Goal: Task Accomplishment & Management: Use online tool/utility

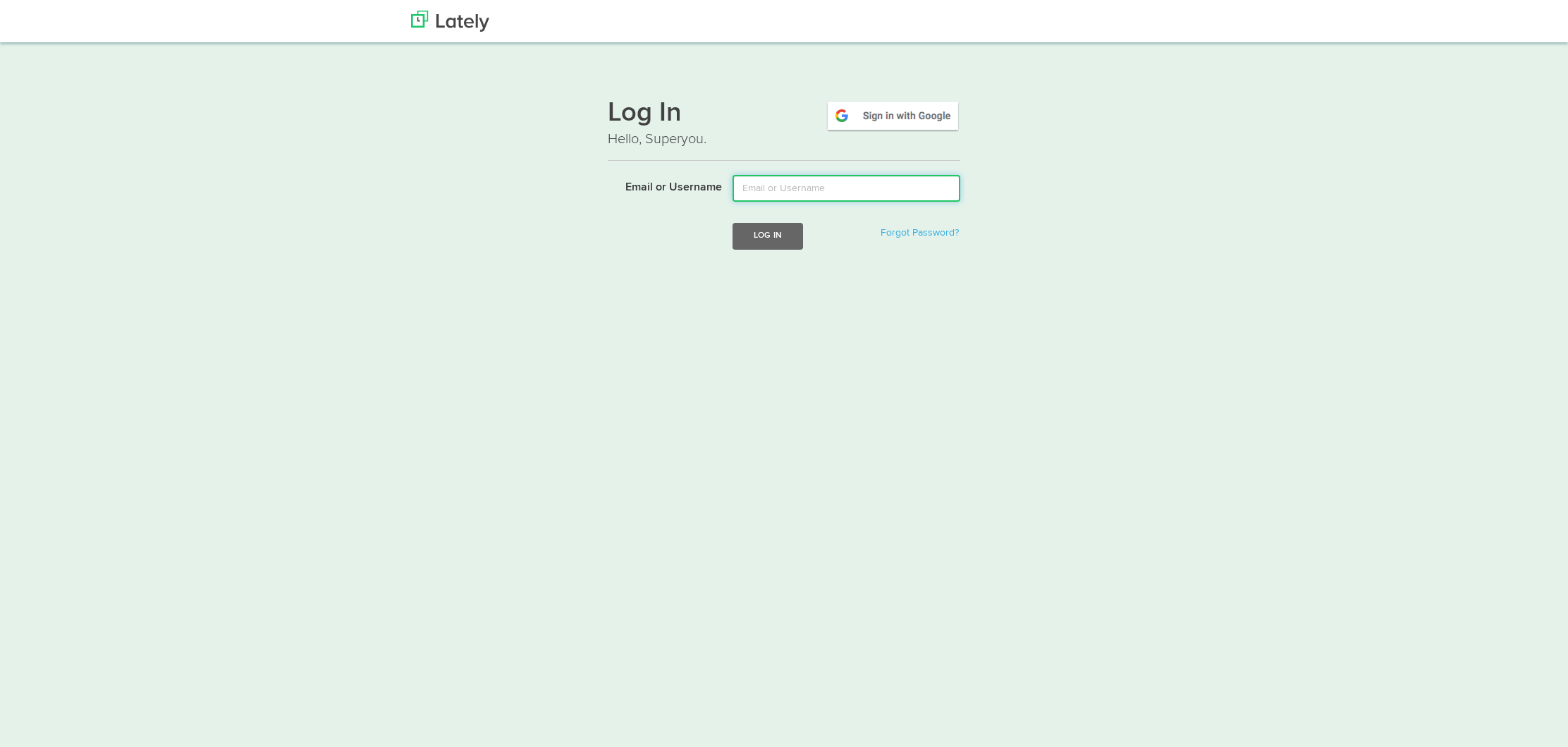
click at [886, 185] on input "Email or Username" at bounding box center [846, 187] width 227 height 27
type input "[EMAIL_ADDRESS][DOMAIN_NAME]"
click at [756, 245] on button "Log In" at bounding box center [768, 236] width 71 height 26
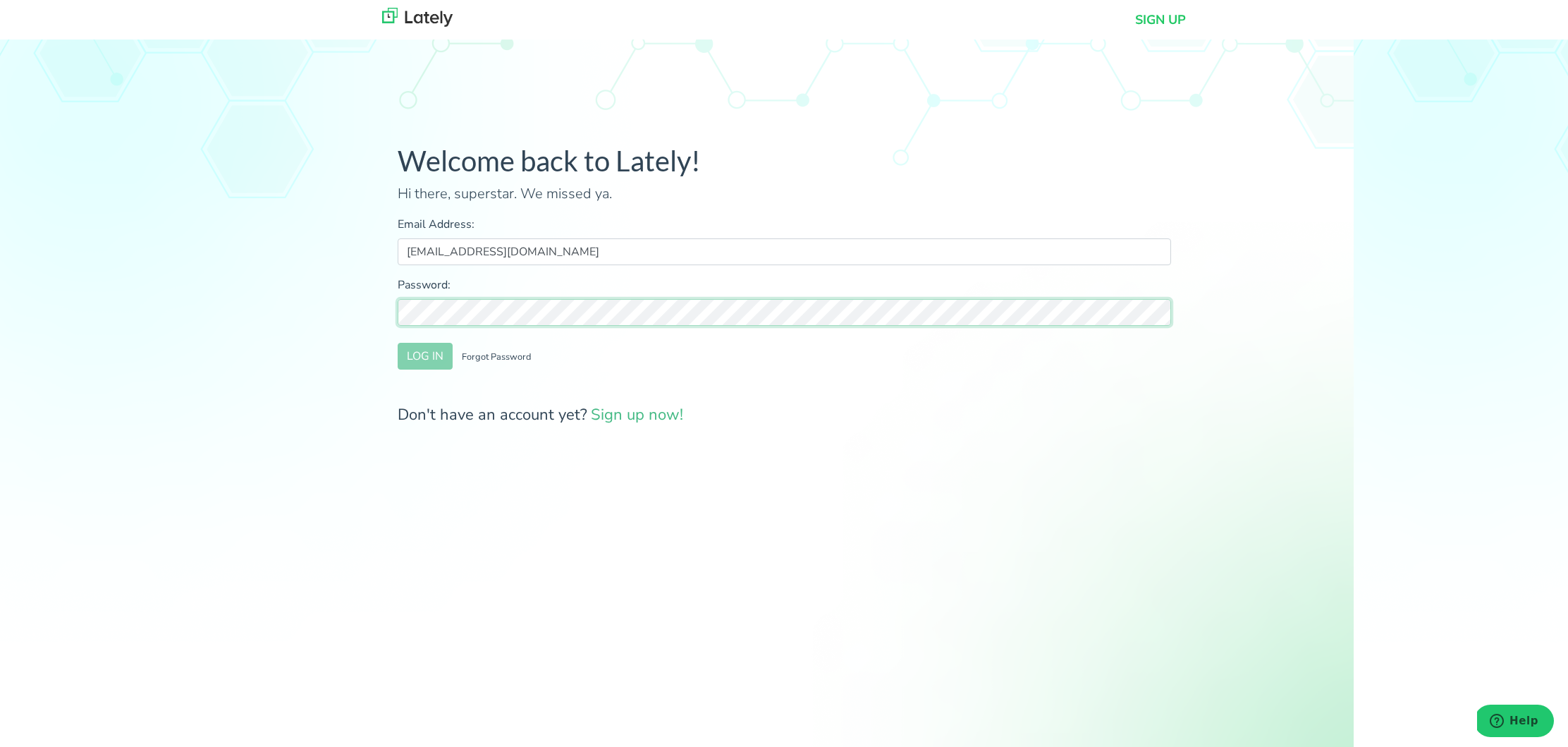
scroll to position [5, 0]
click at [402, 365] on form "Email Address: [EMAIL_ADDRESS][DOMAIN_NAME] Password: LOG IN Forgot Password Do…" at bounding box center [785, 316] width 774 height 211
click at [405, 354] on button "LOG IN" at bounding box center [425, 355] width 55 height 27
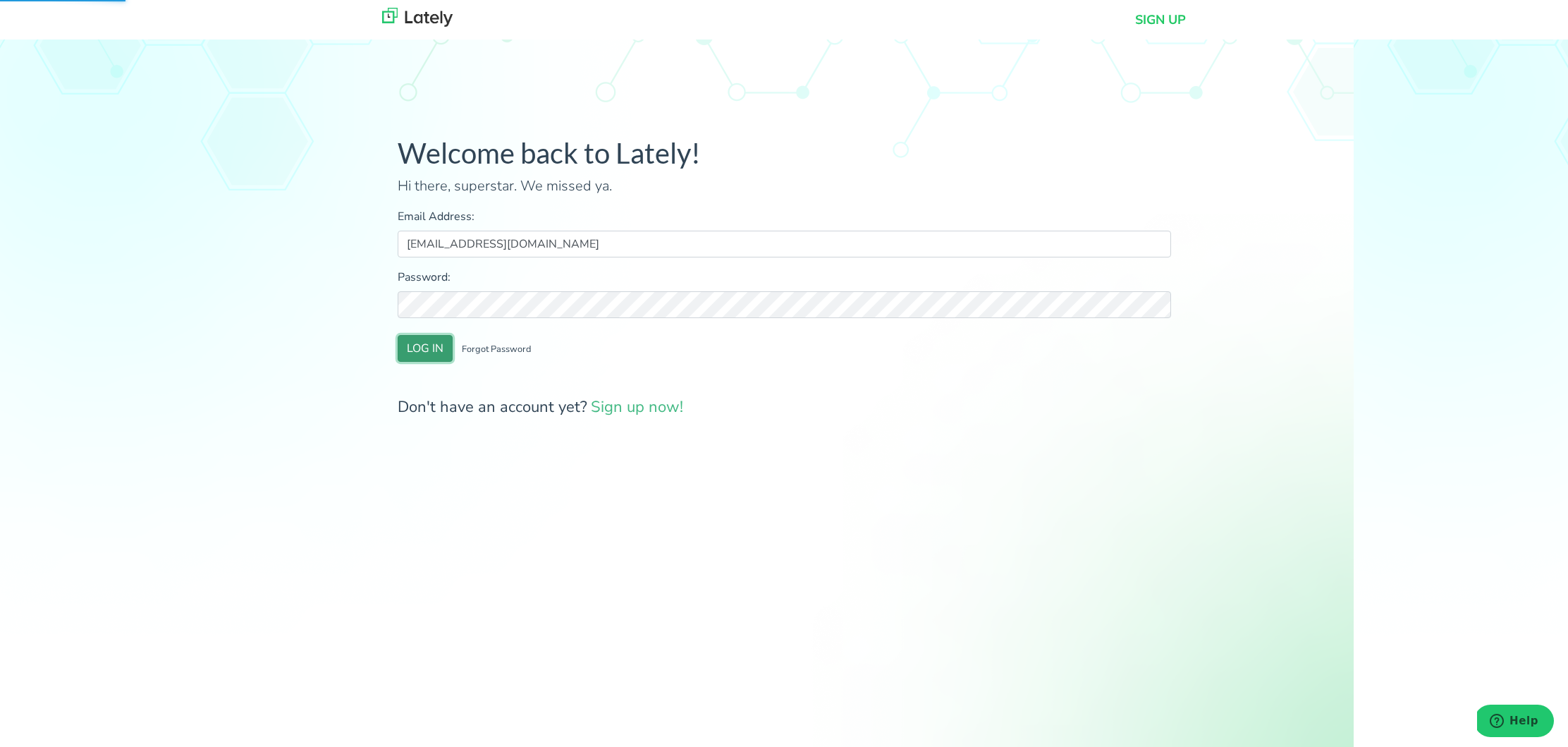
scroll to position [8, 0]
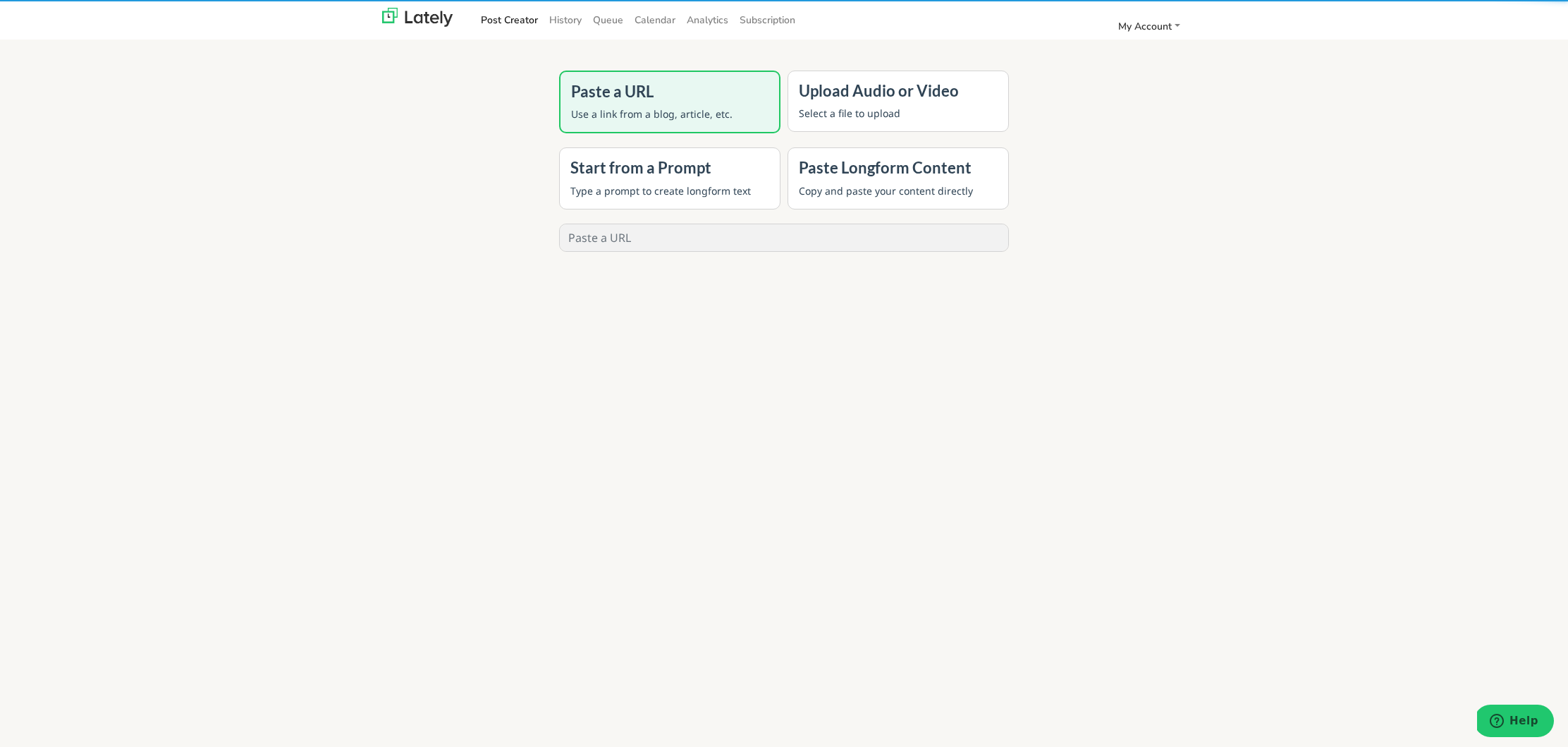
click at [531, 22] on link "Post Creator" at bounding box center [509, 19] width 69 height 23
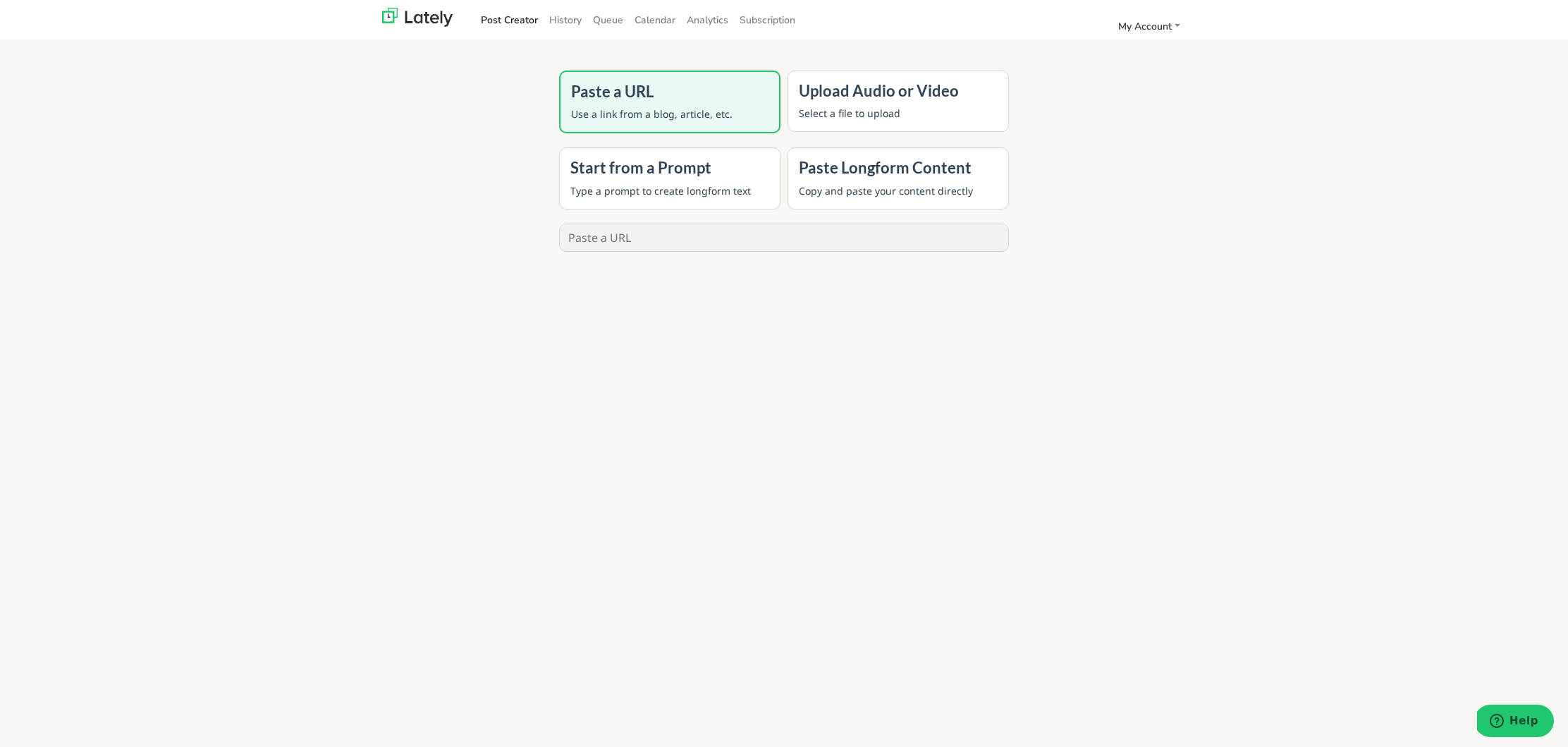
click at [641, 241] on input "text" at bounding box center [783, 238] width 448 height 27
paste input "[URL][DOMAIN_NAME][DATE]"
type input "[URL][DOMAIN_NAME][DATE]"
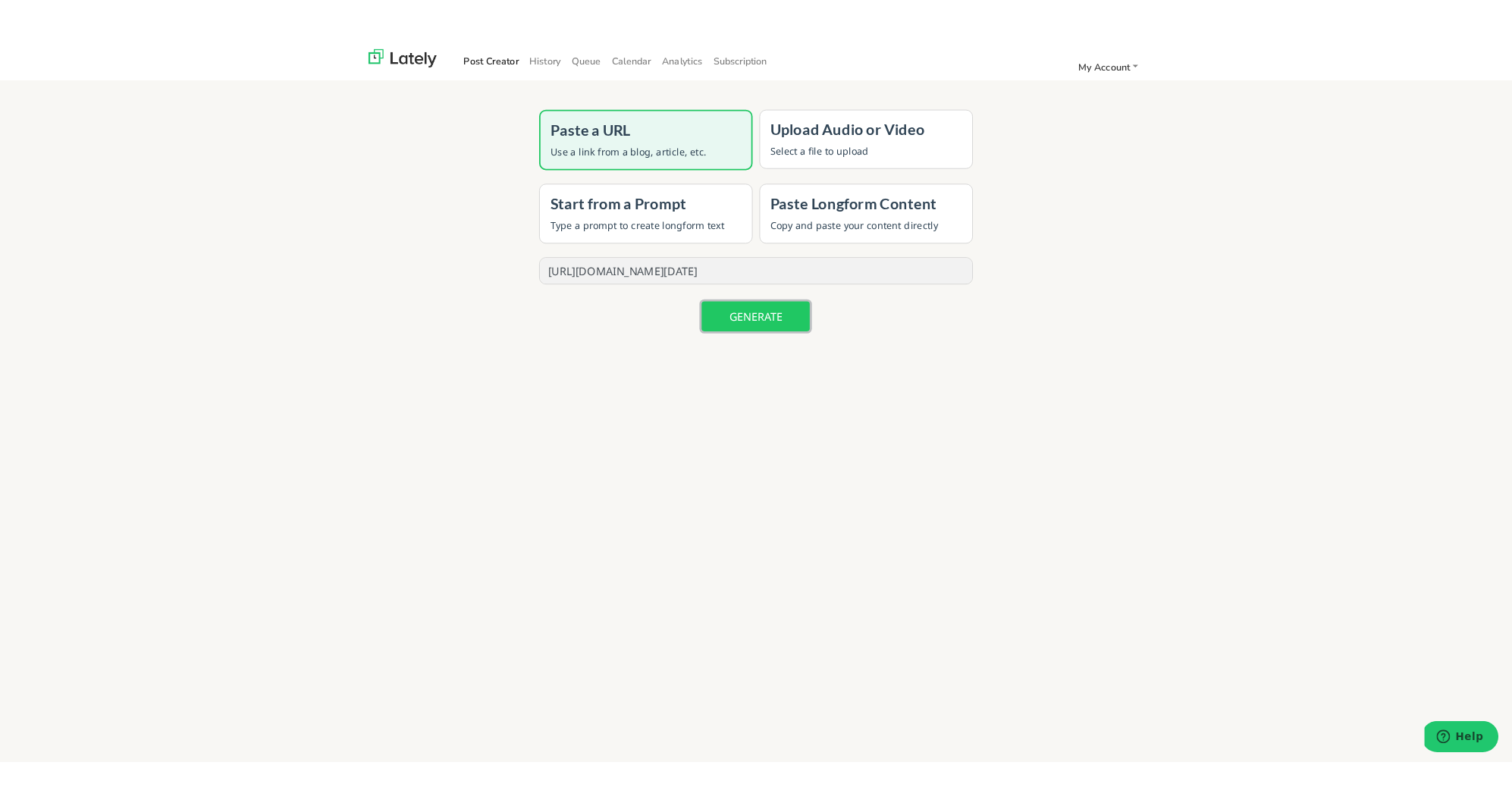
scroll to position [0, 0]
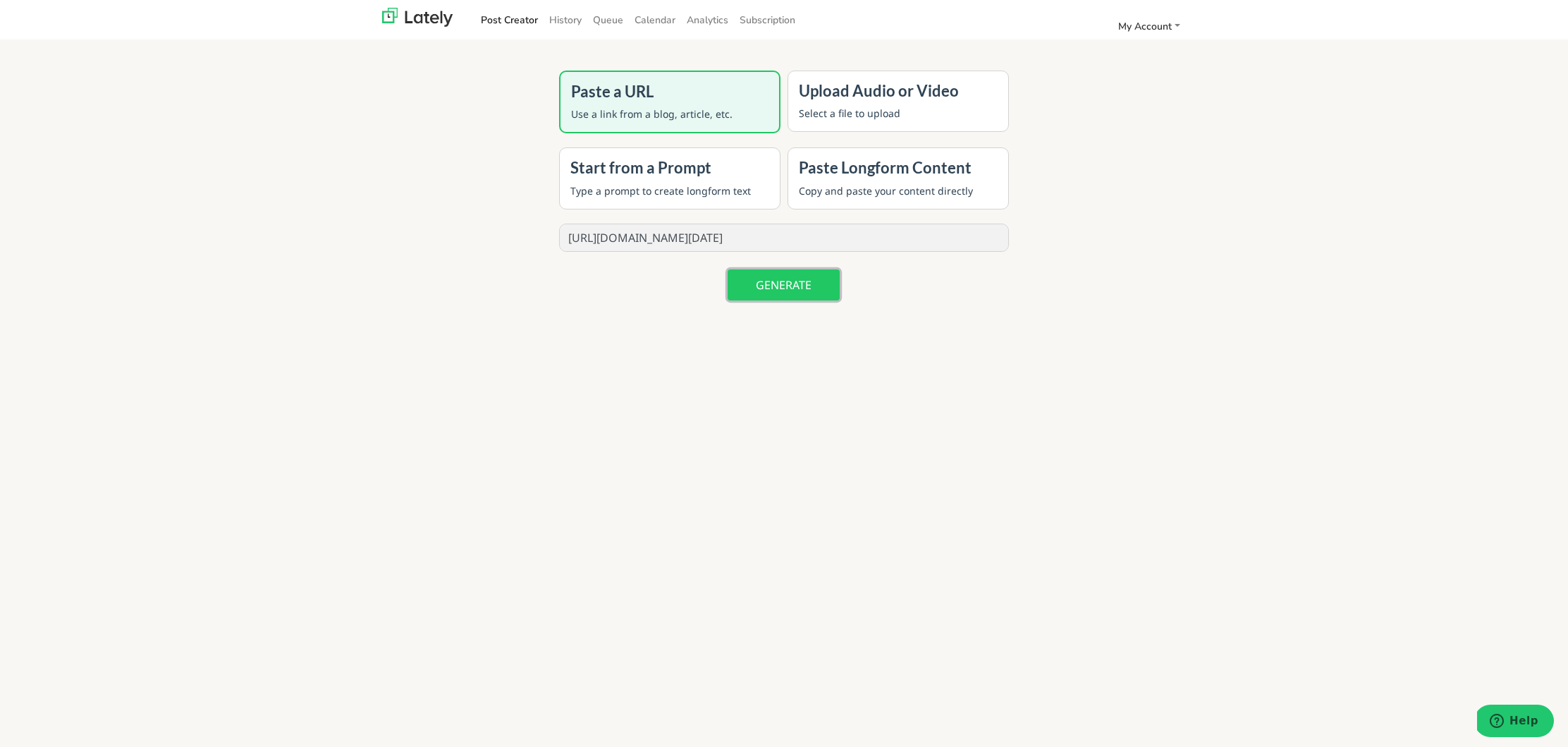
click at [770, 289] on button "GENERATE" at bounding box center [783, 284] width 112 height 31
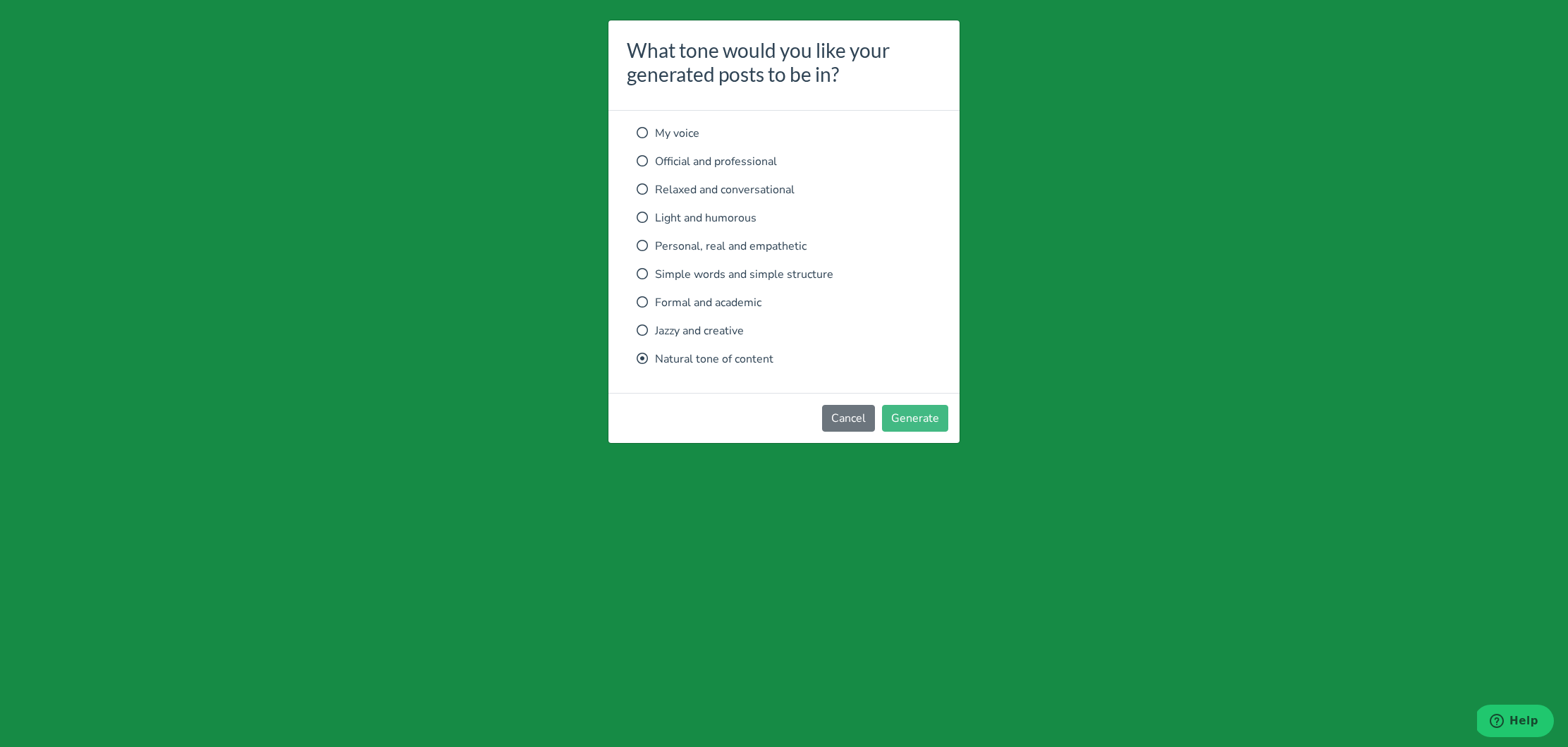
click at [693, 199] on div "My voice Official and professional Relaxed and conversational Light and humorou…" at bounding box center [784, 246] width 295 height 242
click at [700, 189] on p "Relaxed and conversational" at bounding box center [784, 189] width 295 height 17
click at [919, 408] on button "Generate" at bounding box center [915, 418] width 66 height 27
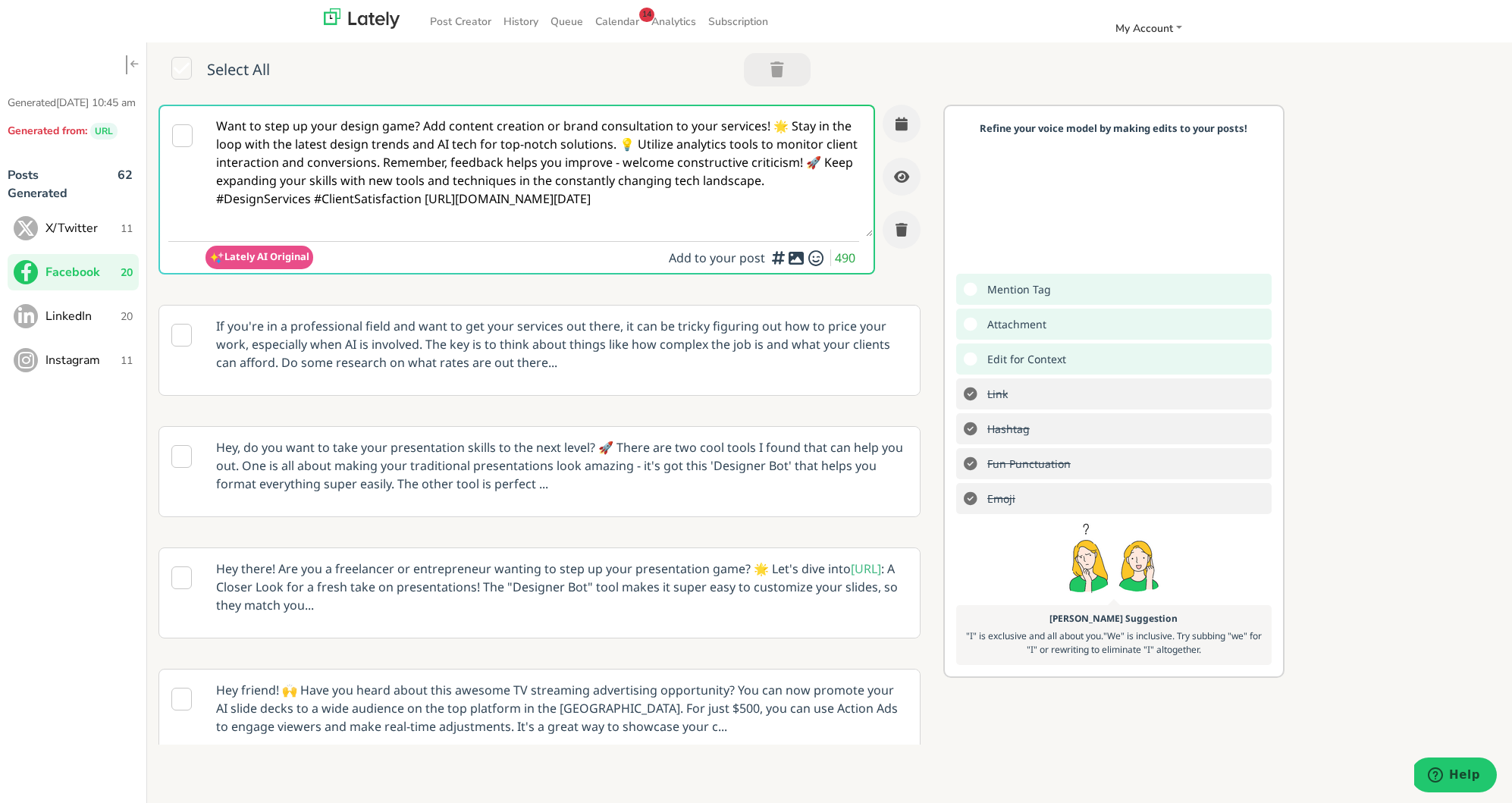
click at [82, 235] on span "X/Twitter" at bounding box center [83, 228] width 75 height 18
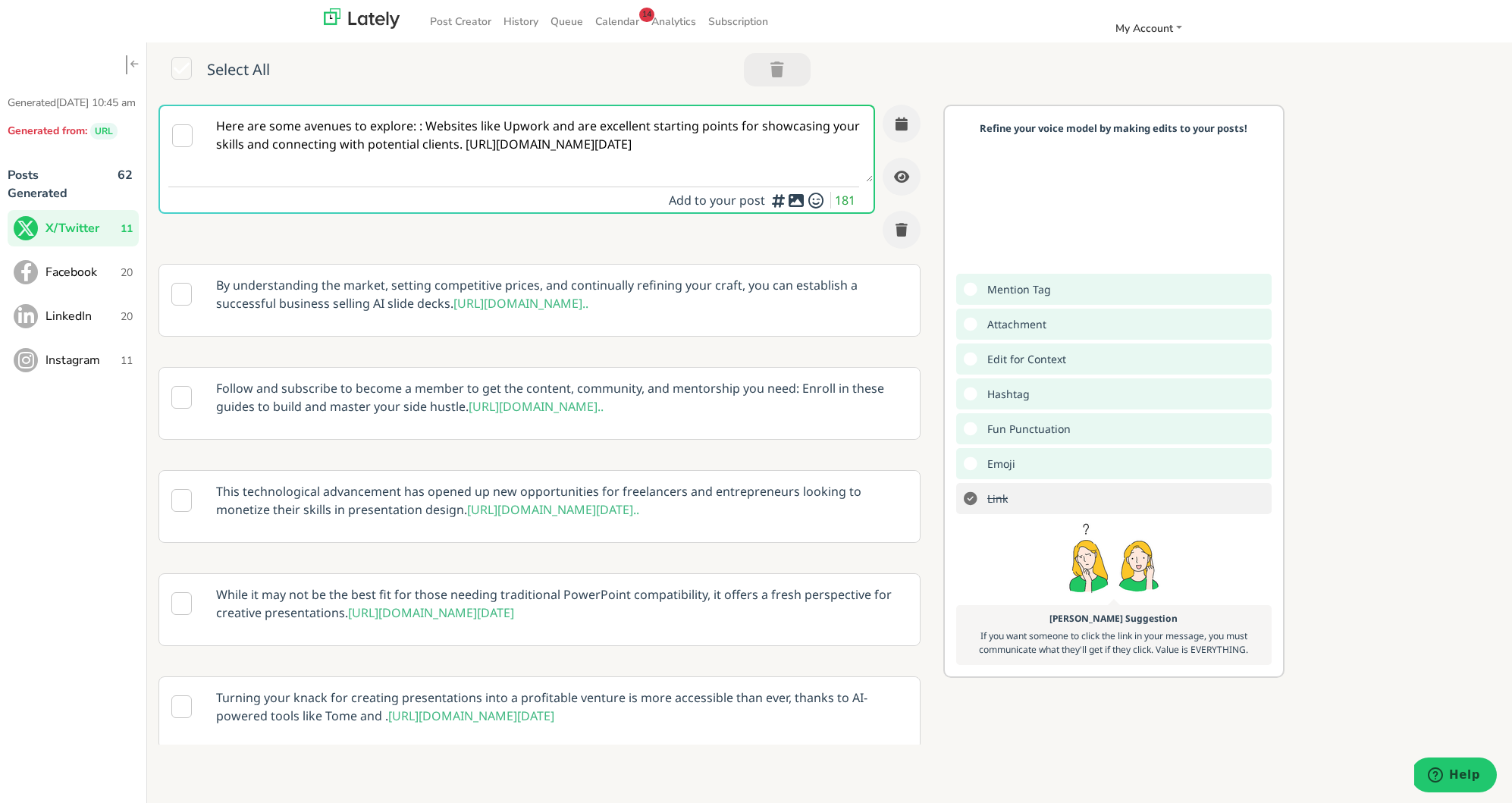
click at [386, 294] on p "By understanding the market, setting competitive prices, and continually refini…" at bounding box center [562, 293] width 715 height 59
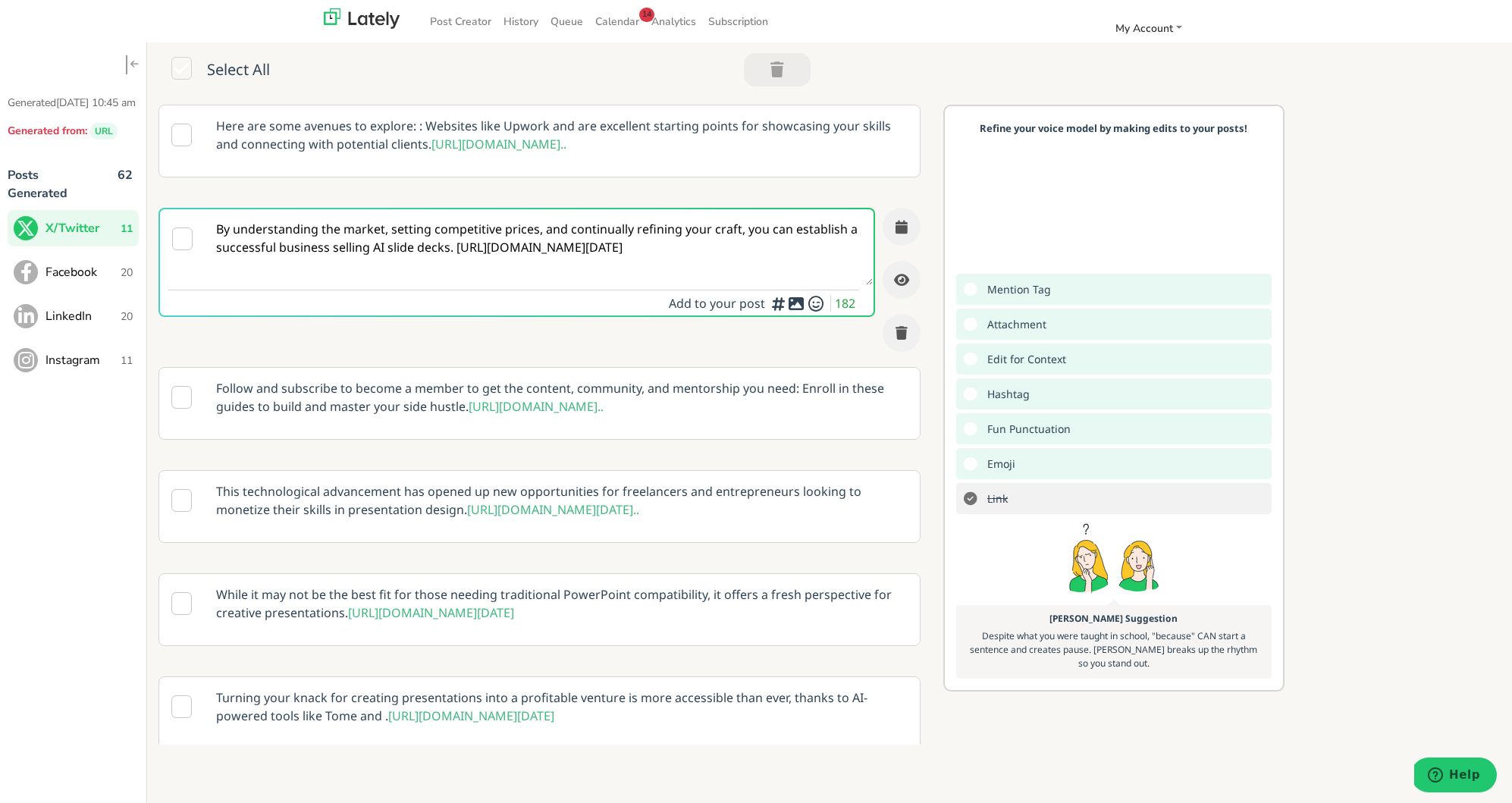
click at [452, 262] on textarea "By understanding the market, setting competitive prices, and continually refini…" at bounding box center [539, 247] width 668 height 76
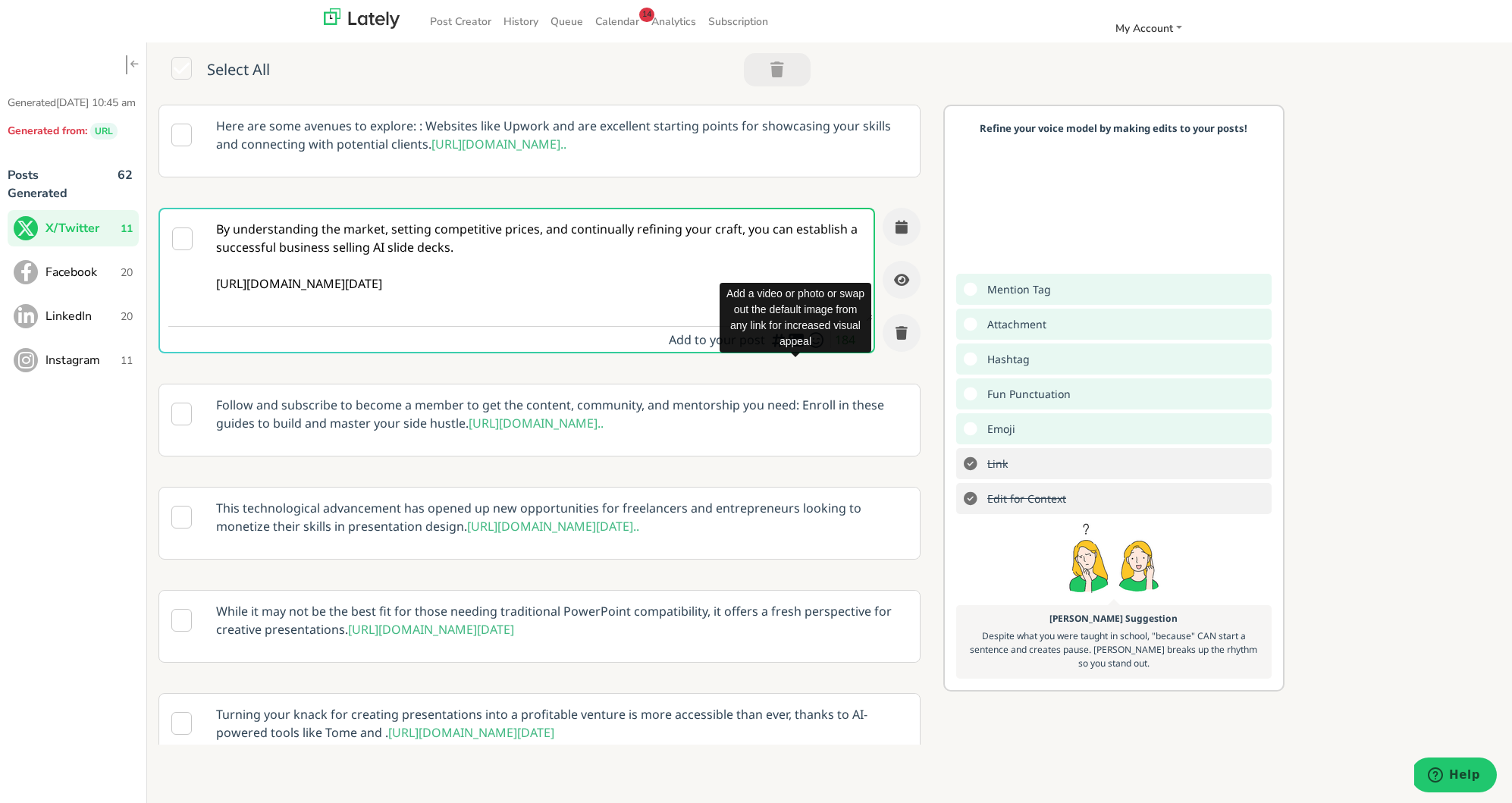
type textarea "By understanding the market, setting competitive prices, and continually refini…"
click at [801, 340] on icon at bounding box center [796, 339] width 18 height 1
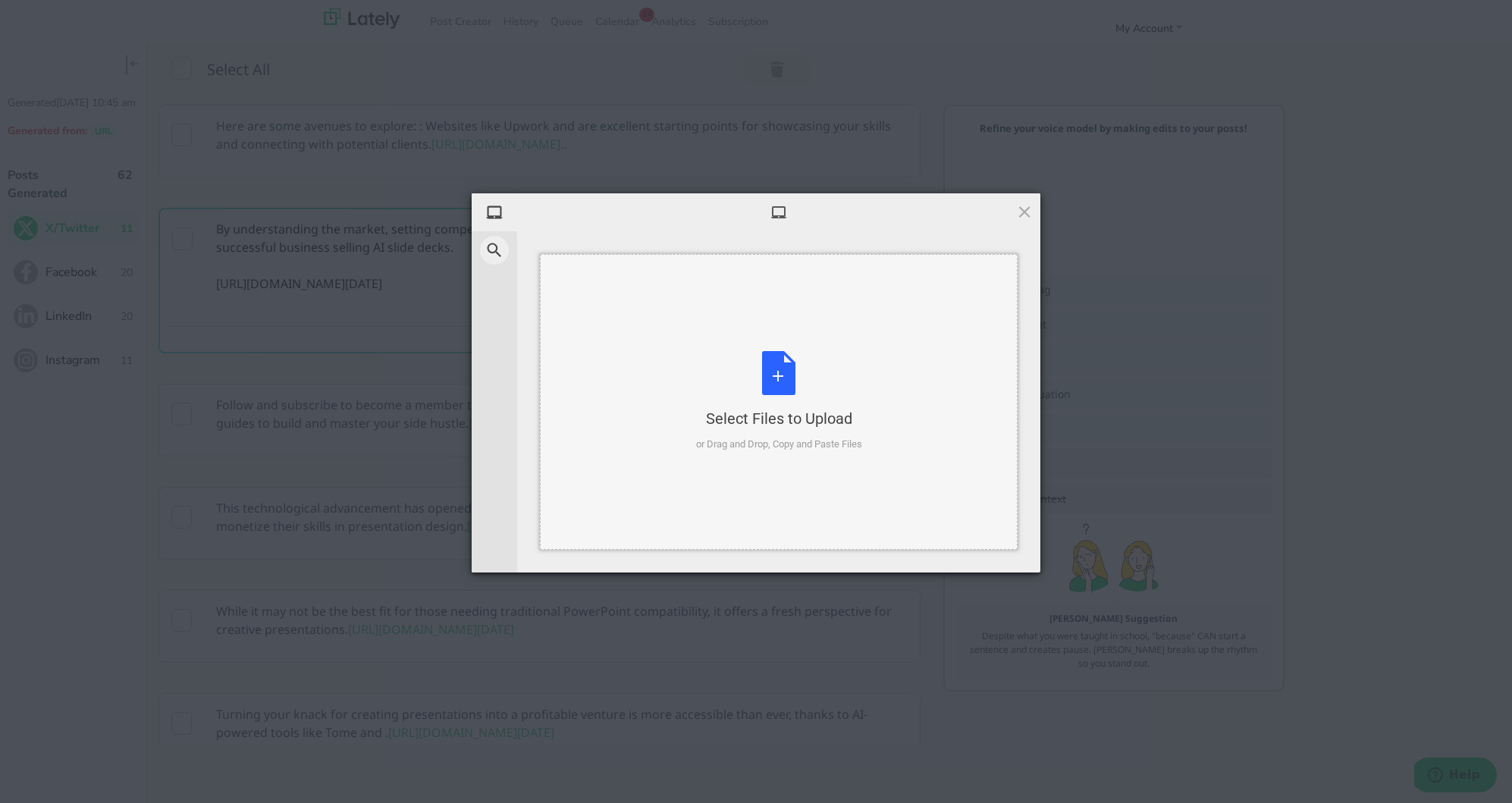
click at [793, 372] on div "Select Files to Upload or Drag and Drop, Copy and Paste Files" at bounding box center [779, 401] width 166 height 101
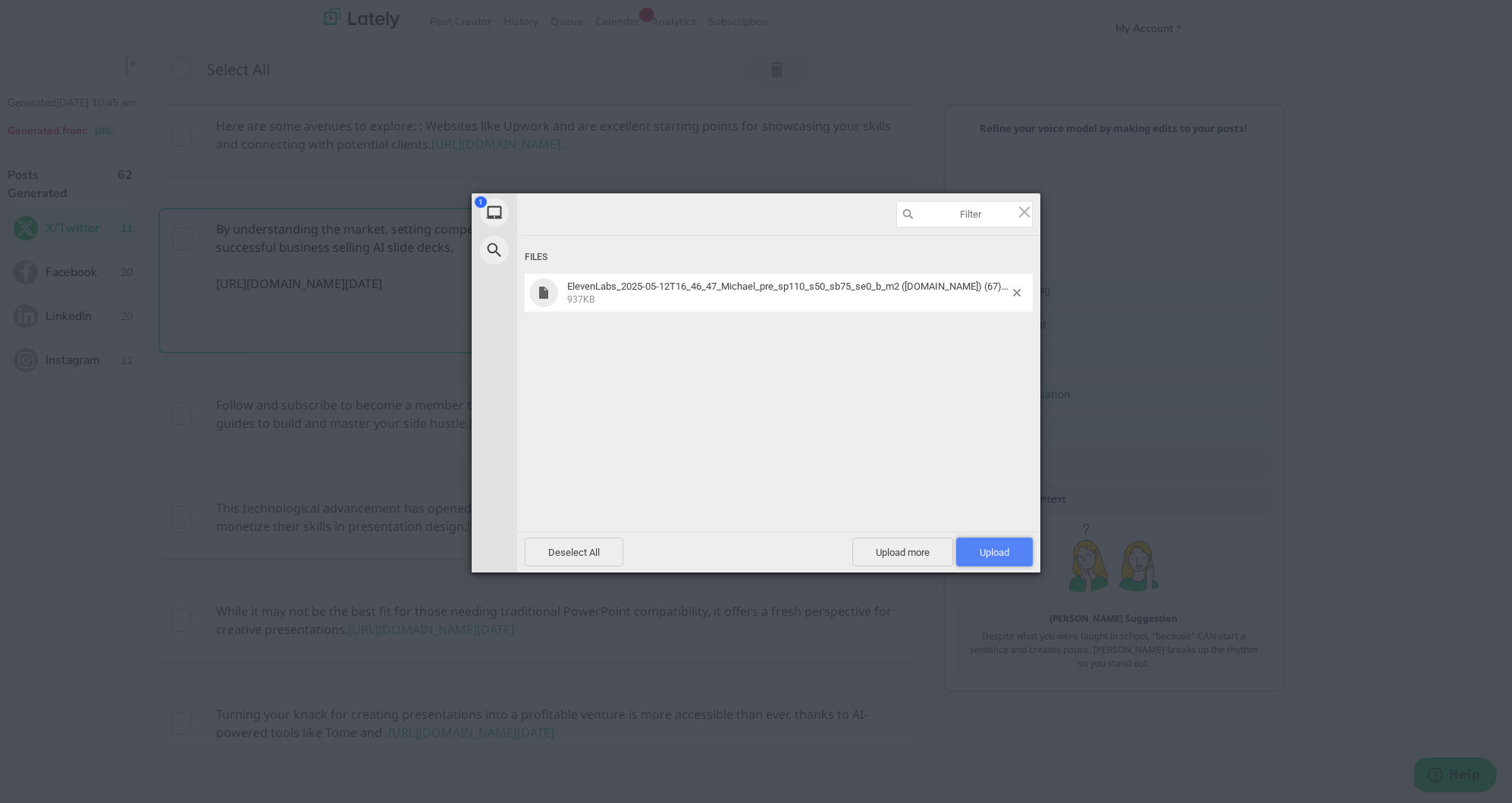
click at [980, 548] on span "Upload 1" at bounding box center [995, 552] width 30 height 11
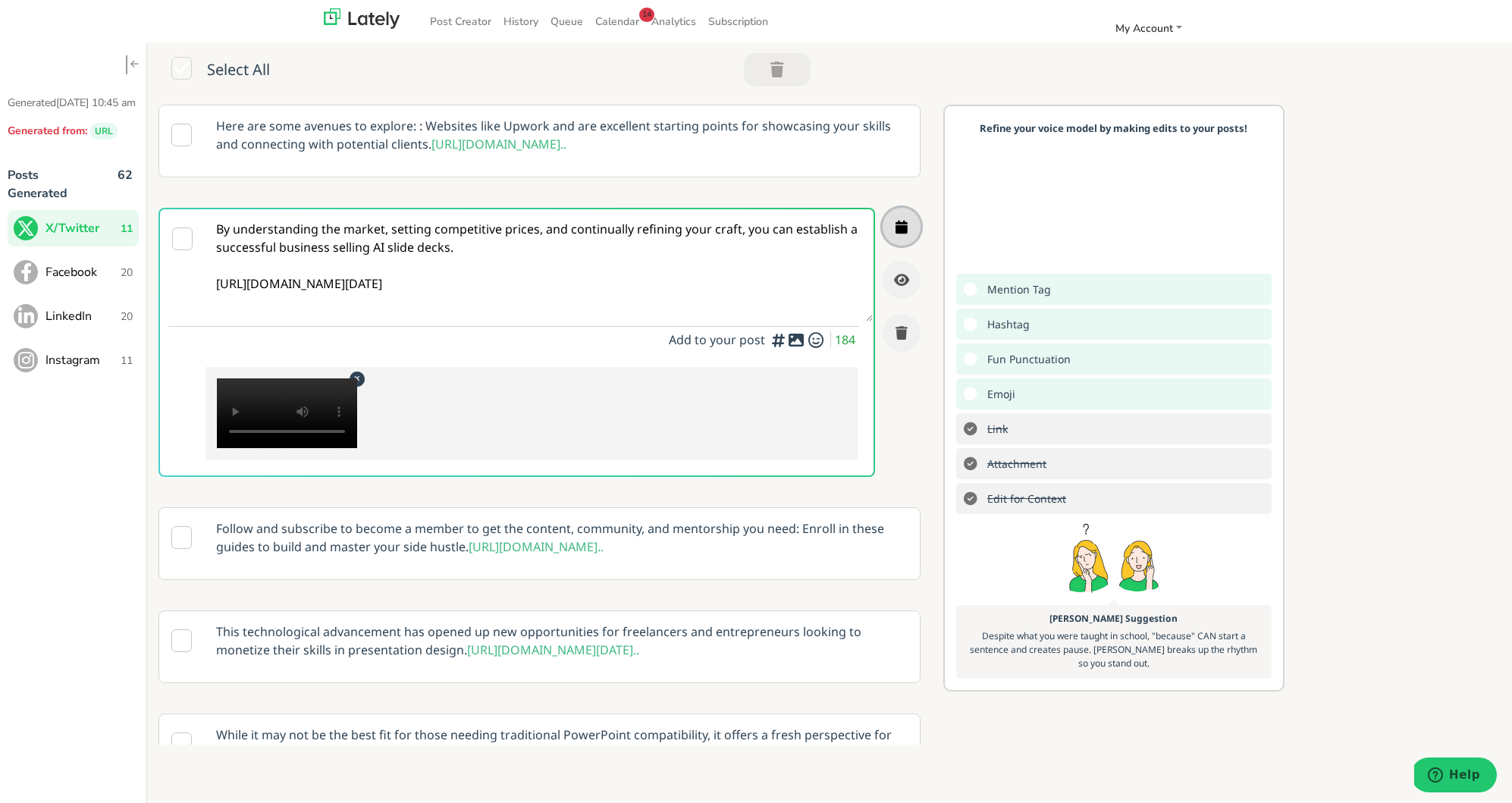
click at [911, 245] on button "button" at bounding box center [902, 226] width 38 height 38
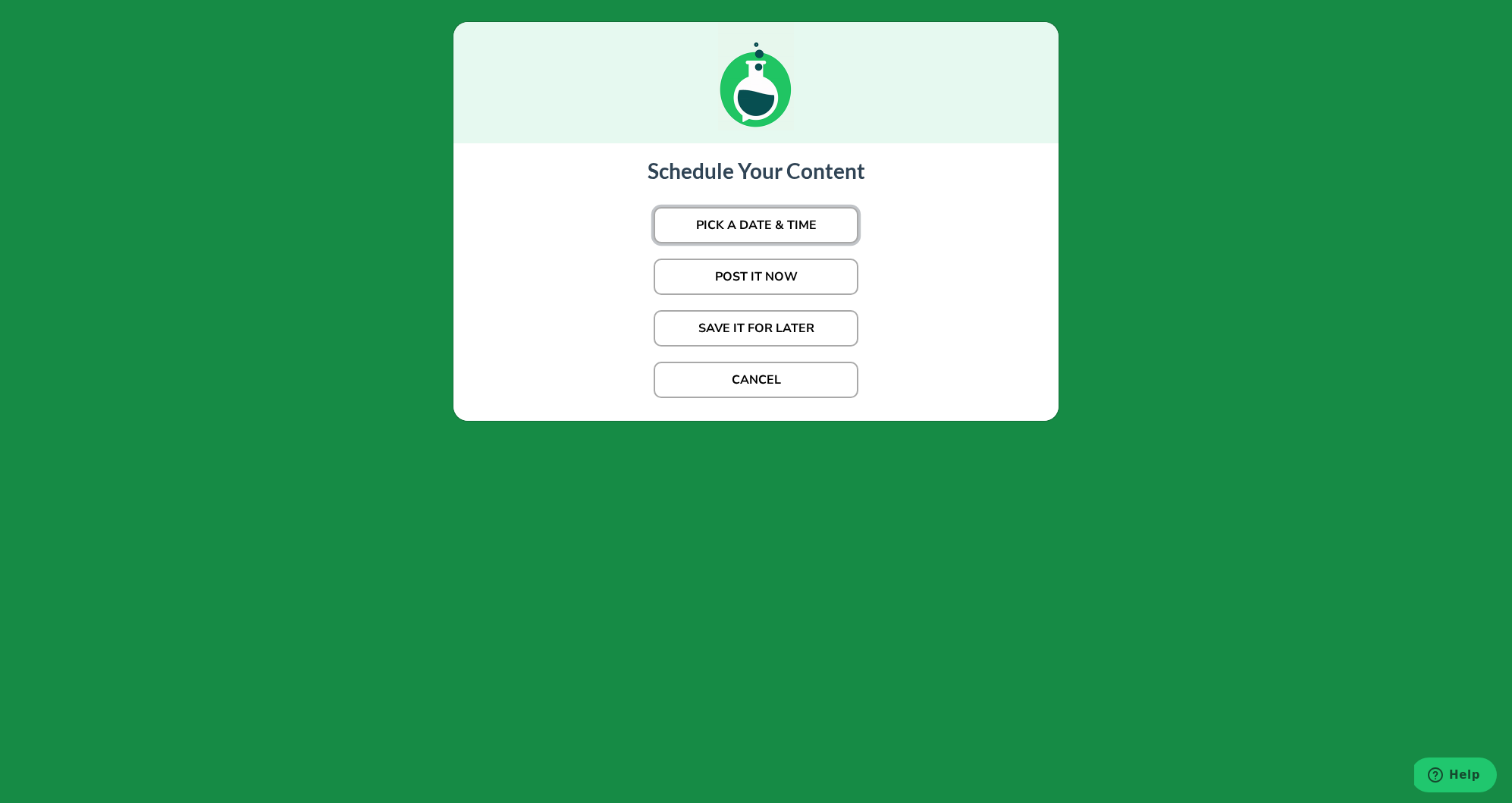
click at [812, 231] on button "PICK A DATE & TIME" at bounding box center [756, 224] width 205 height 36
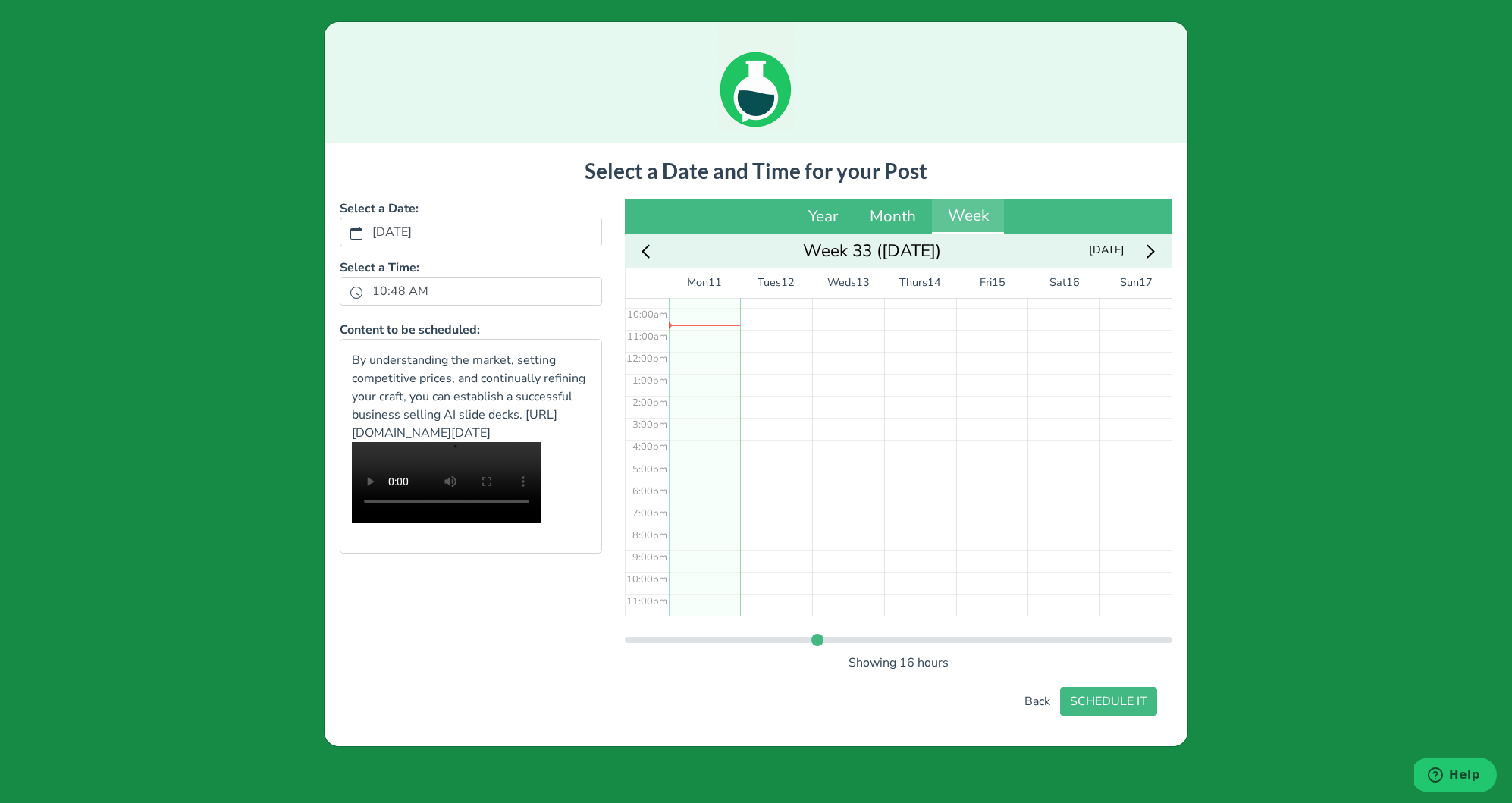
scroll to position [179, 0]
click at [710, 529] on div "No Event" at bounding box center [705, 383] width 72 height 529
click at [1105, 700] on button "SCHEDULE IT" at bounding box center [1108, 701] width 97 height 29
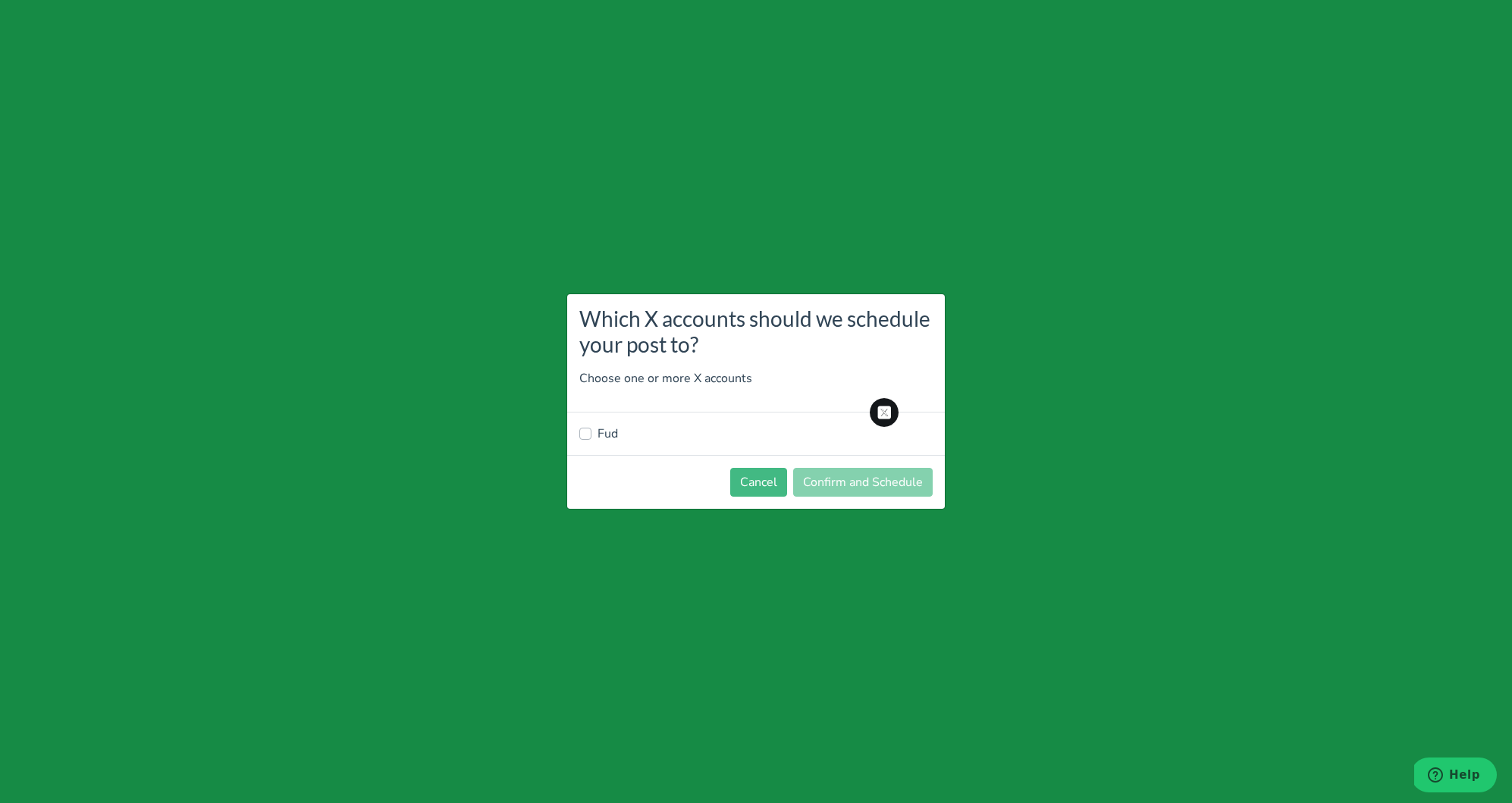
click at [603, 425] on label "Fud" at bounding box center [608, 434] width 21 height 18
click at [592, 425] on input "Fud" at bounding box center [586, 432] width 12 height 15
checkbox input "true"
click at [853, 470] on button "Confirm and Schedule" at bounding box center [863, 482] width 140 height 29
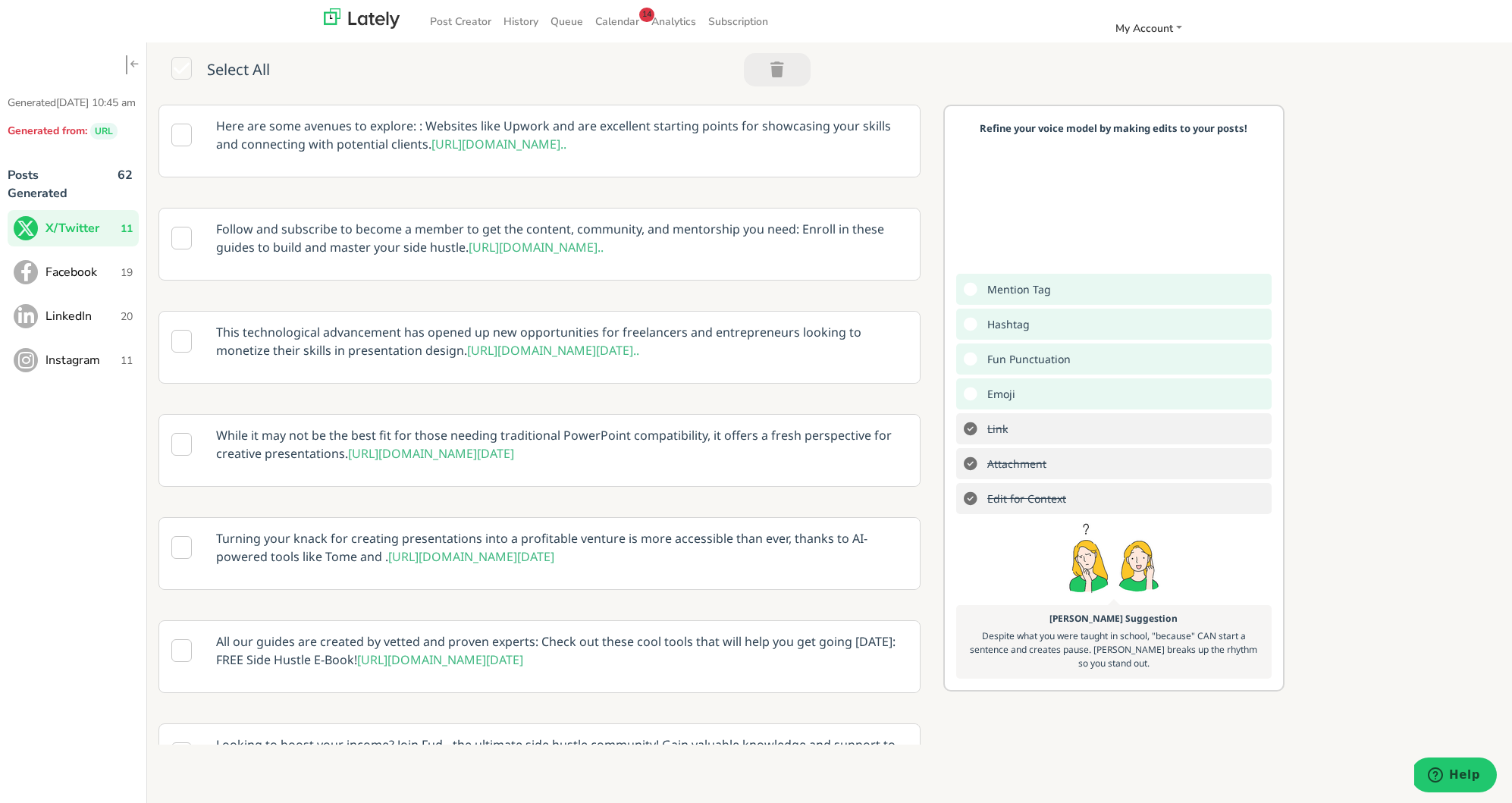
click at [93, 281] on span "Facebook" at bounding box center [83, 272] width 75 height 18
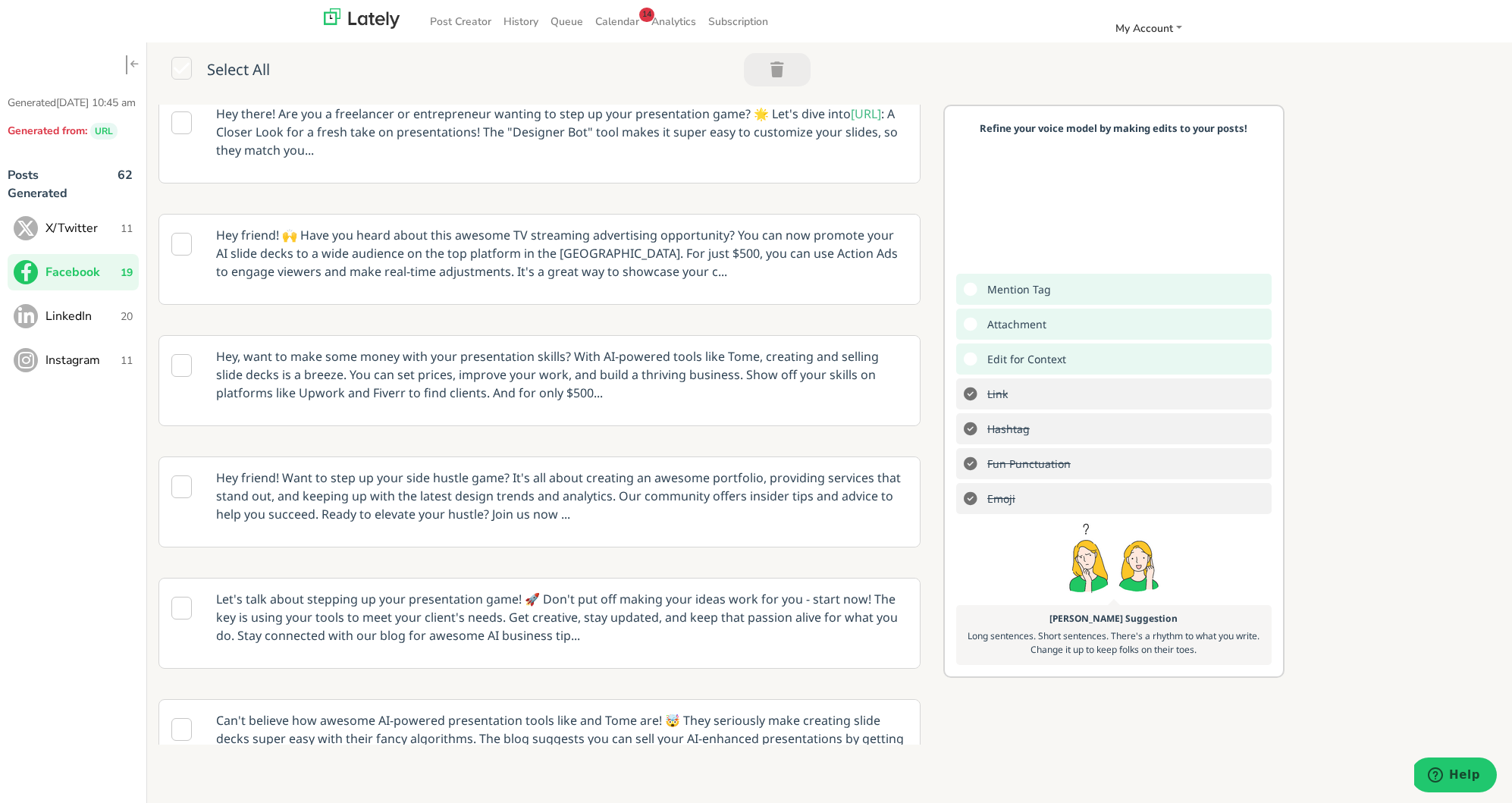
scroll to position [461, 0]
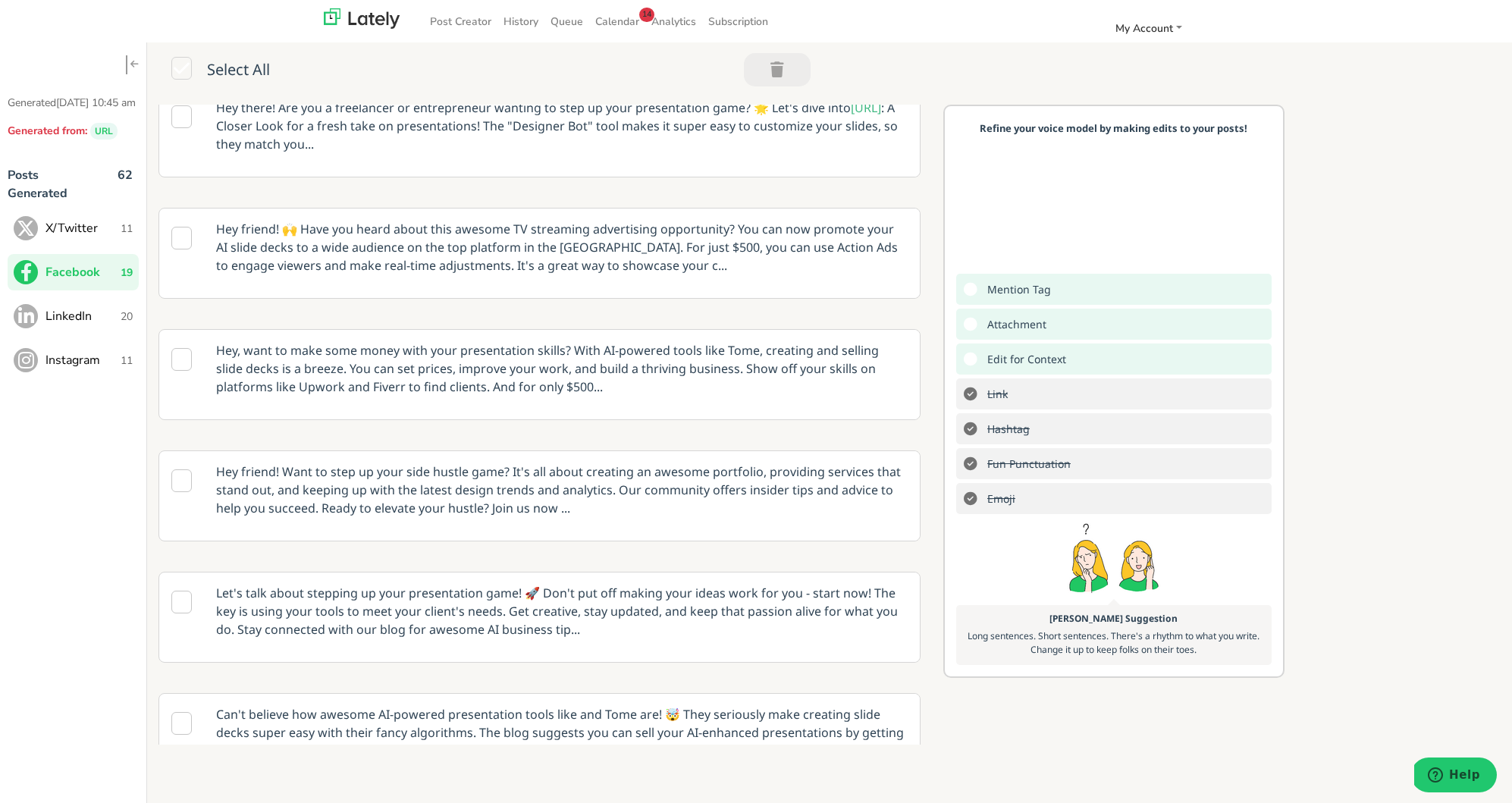
click at [642, 365] on p "Hey, want to make some money with your presentation skills? With AI-powered too…" at bounding box center [562, 369] width 715 height 78
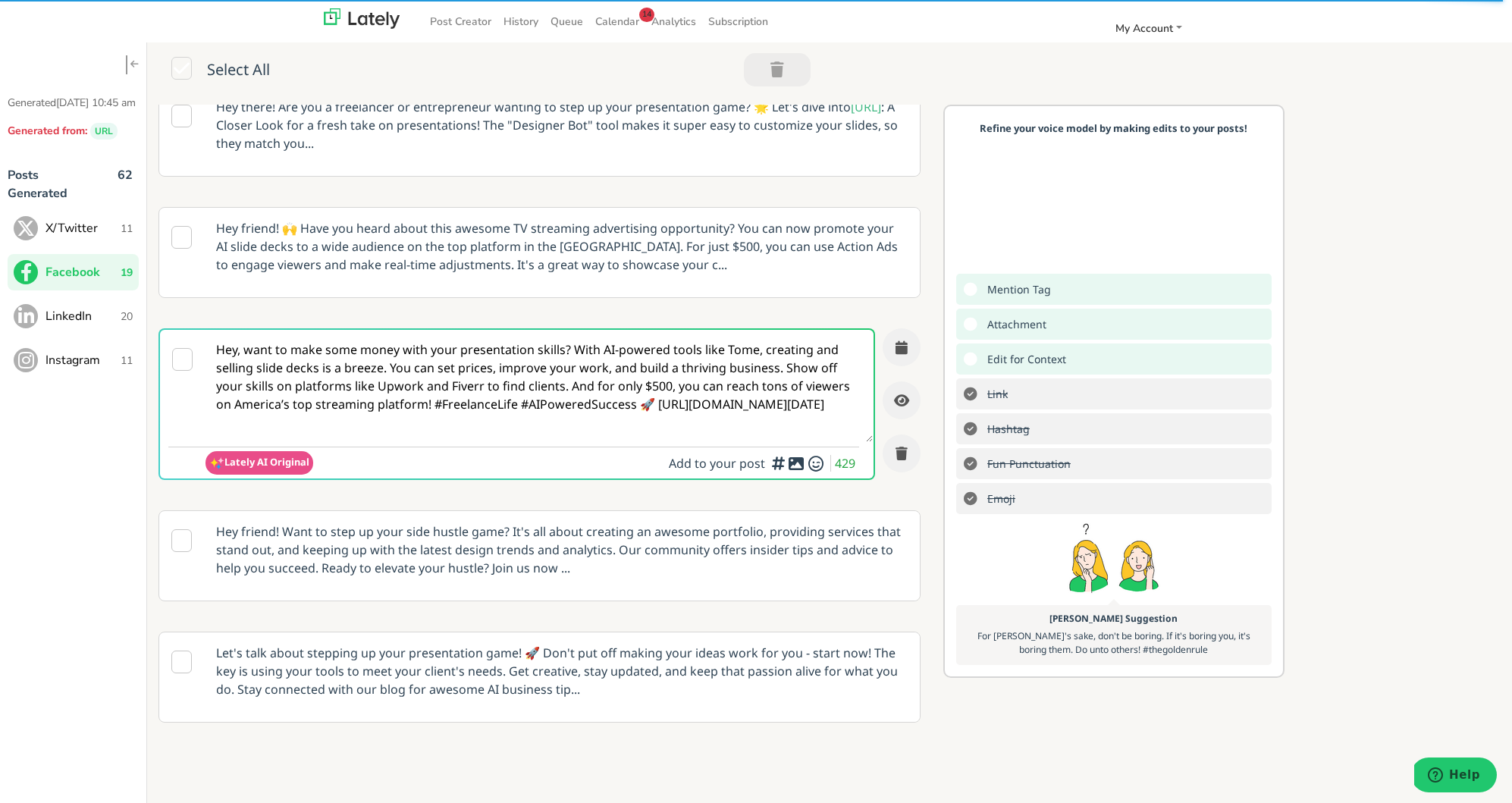
scroll to position [382, 0]
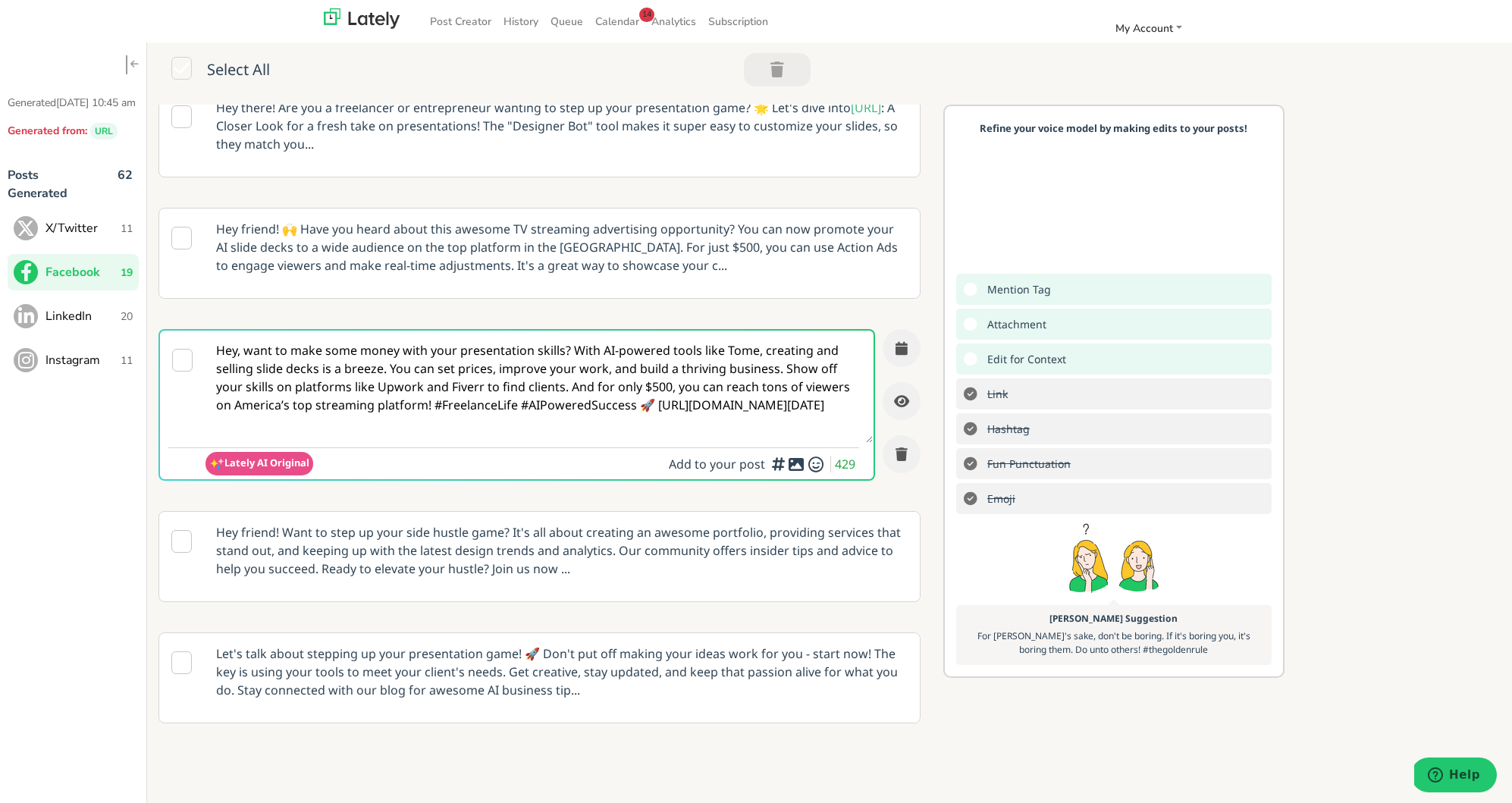
drag, startPoint x: 536, startPoint y: 384, endPoint x: 409, endPoint y: 407, distance: 129.1
click at [409, 407] on textarea "Hey, want to make some money with your presentation skills? With AI-powered too…" at bounding box center [539, 386] width 668 height 112
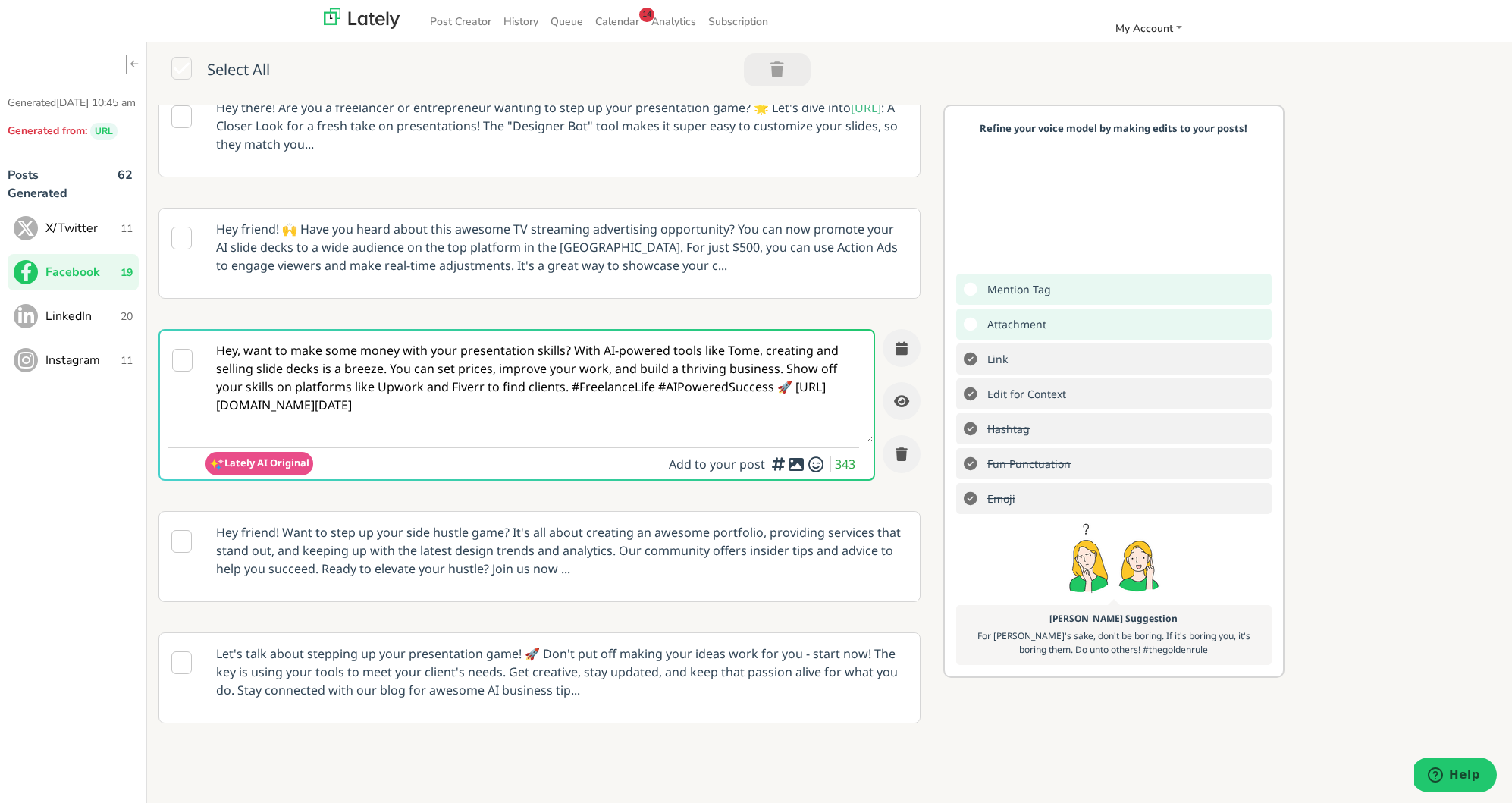
click at [227, 393] on textarea "Hey, want to make some money with your presentation skills? With AI-powered too…" at bounding box center [539, 386] width 668 height 112
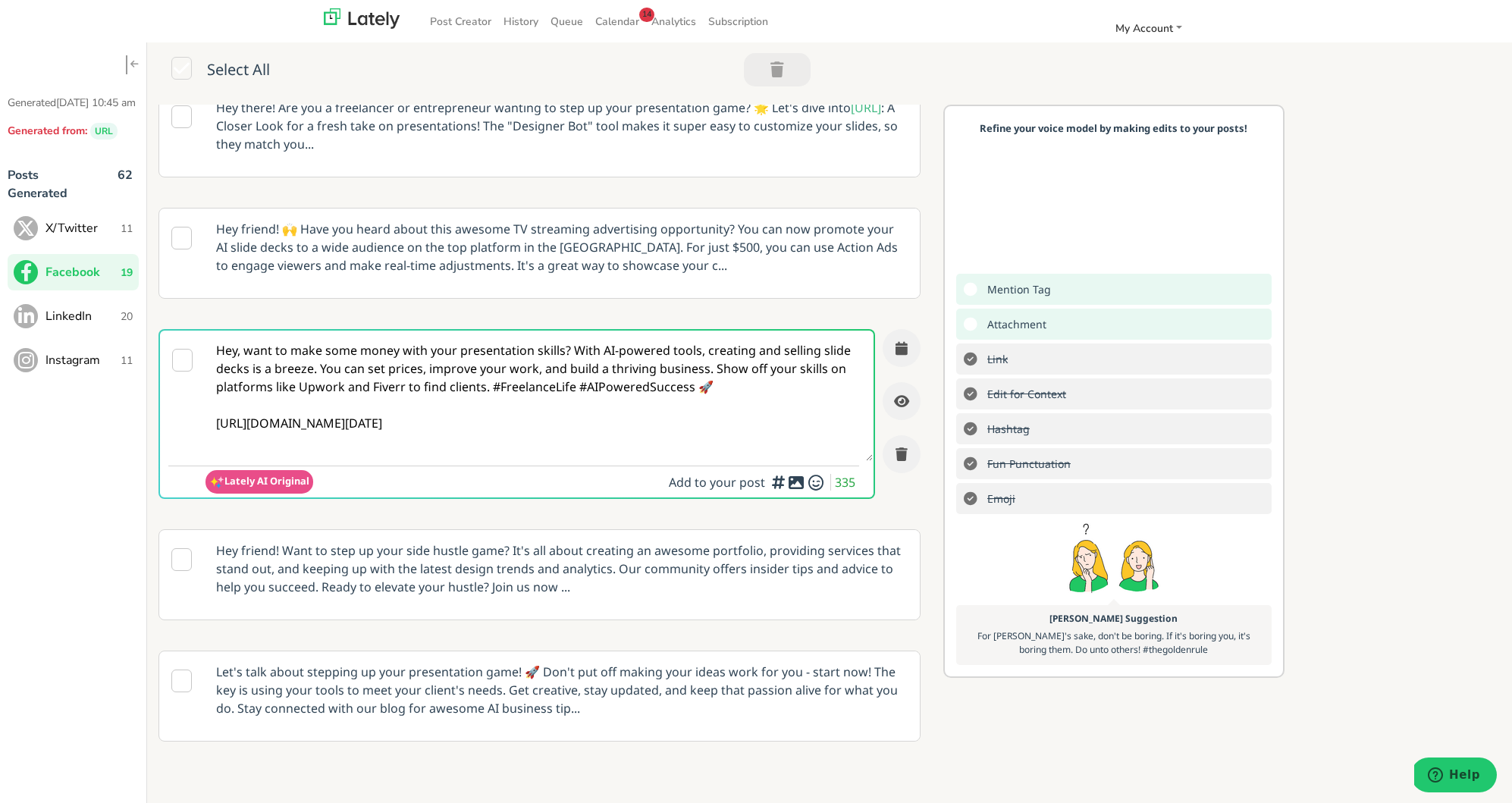
type textarea "Hey, want to make some money with your presentation skills? With AI-powered too…"
click at [795, 483] on icon at bounding box center [796, 482] width 18 height 1
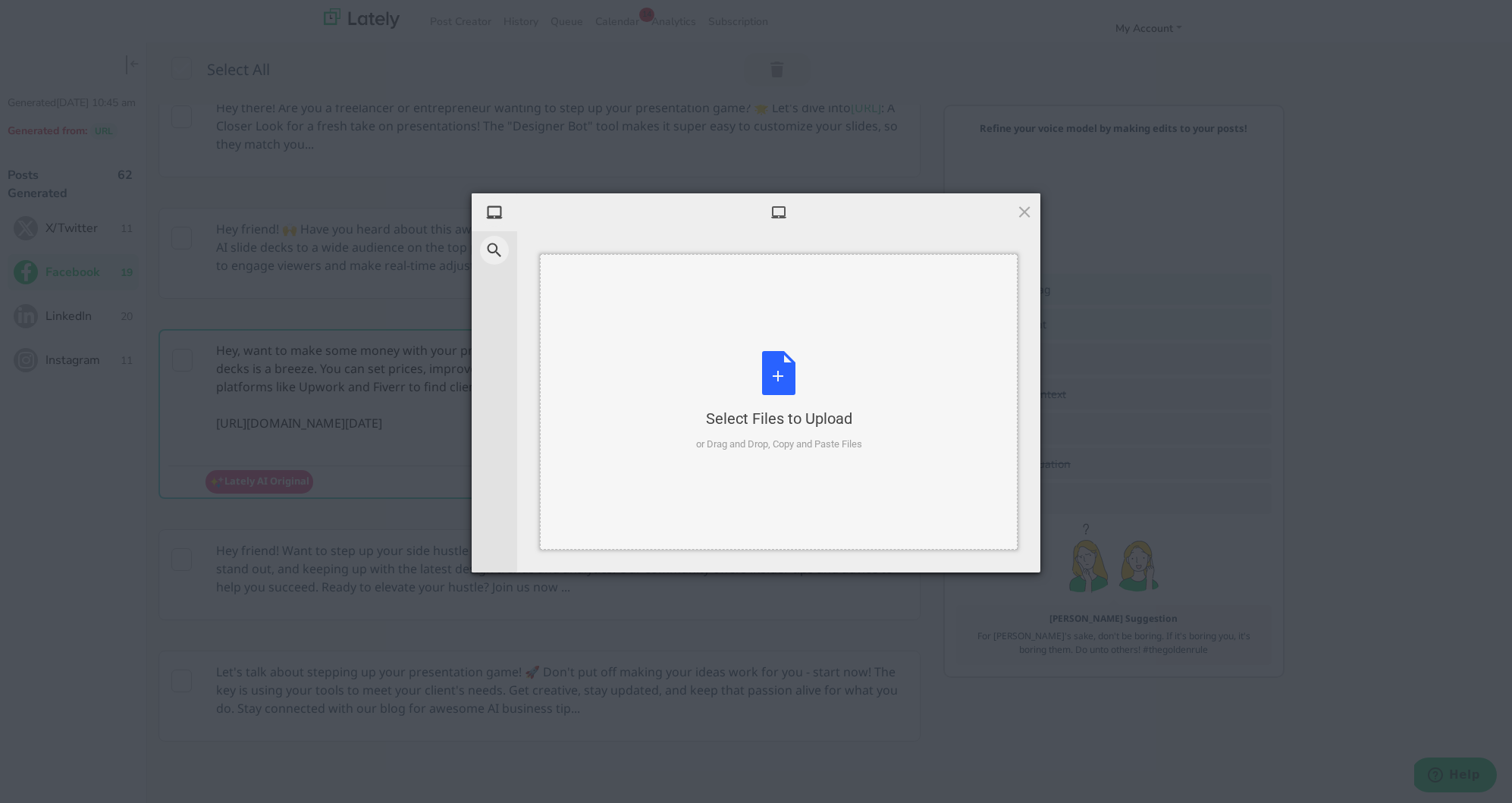
click at [785, 375] on div "Select Files to Upload or Drag and Drop, Copy and Paste Files" at bounding box center [779, 401] width 166 height 101
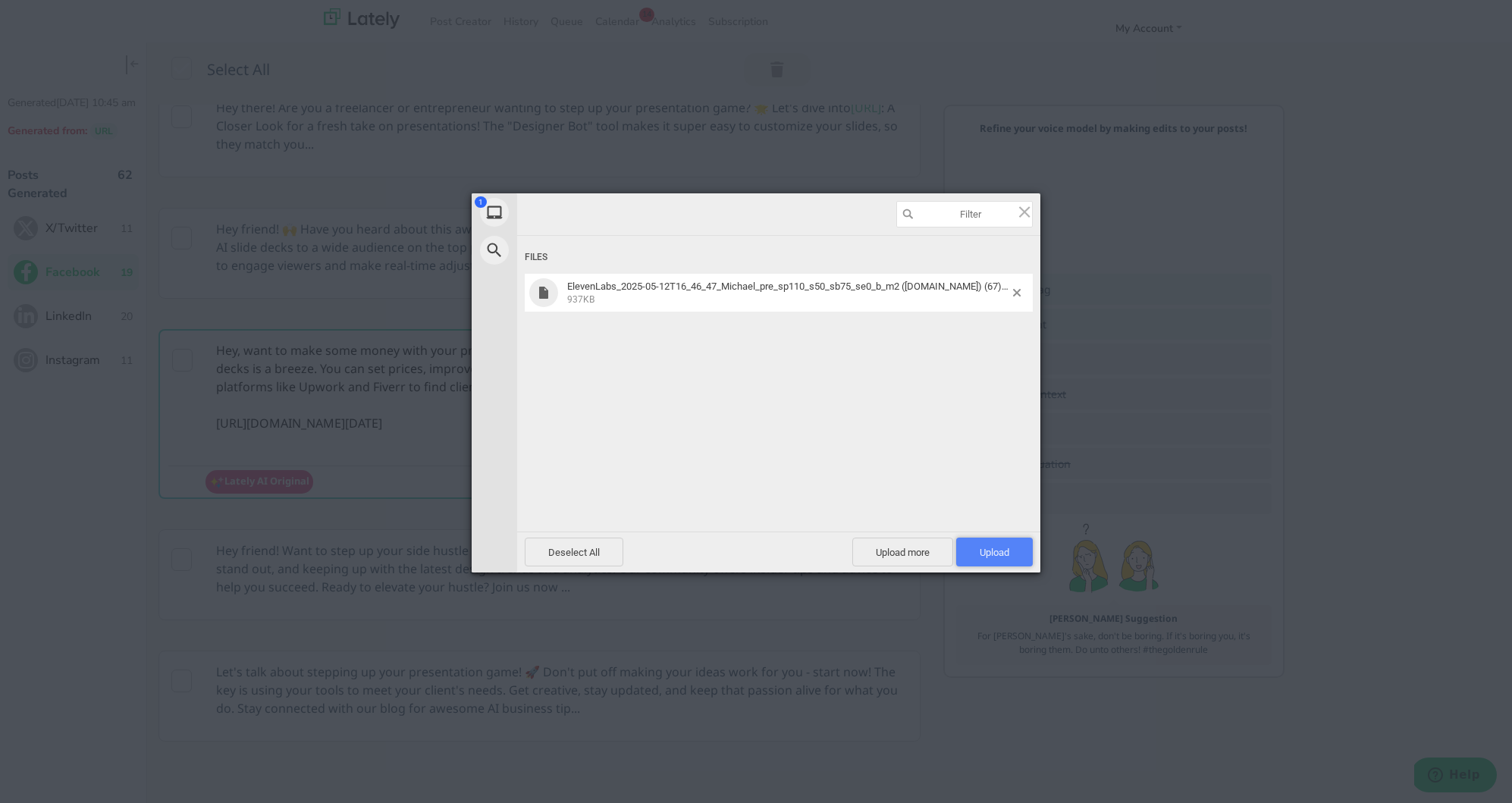
click at [994, 552] on span "Upload 1" at bounding box center [995, 552] width 30 height 11
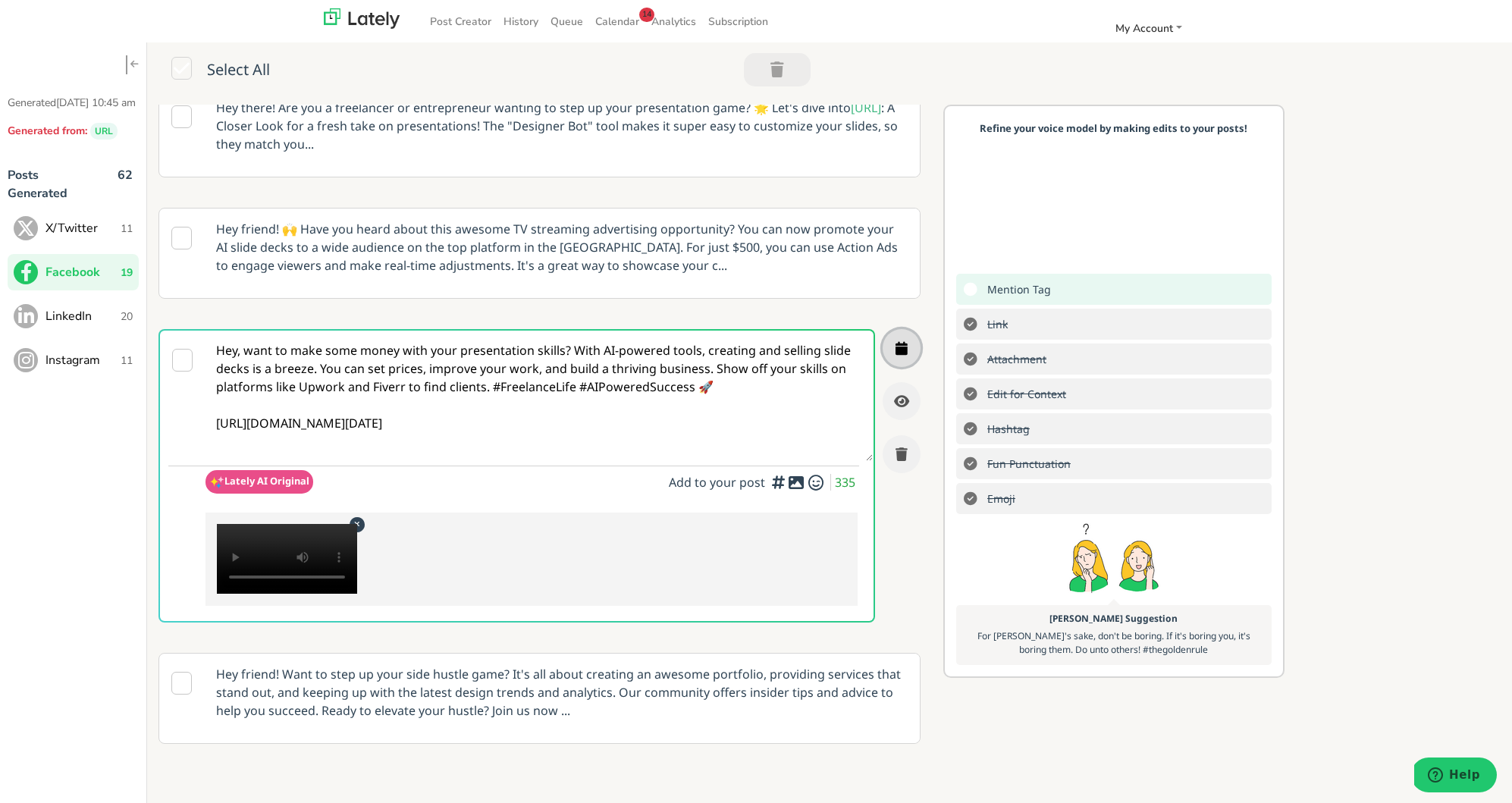
click at [899, 342] on icon "button" at bounding box center [902, 348] width 12 height 14
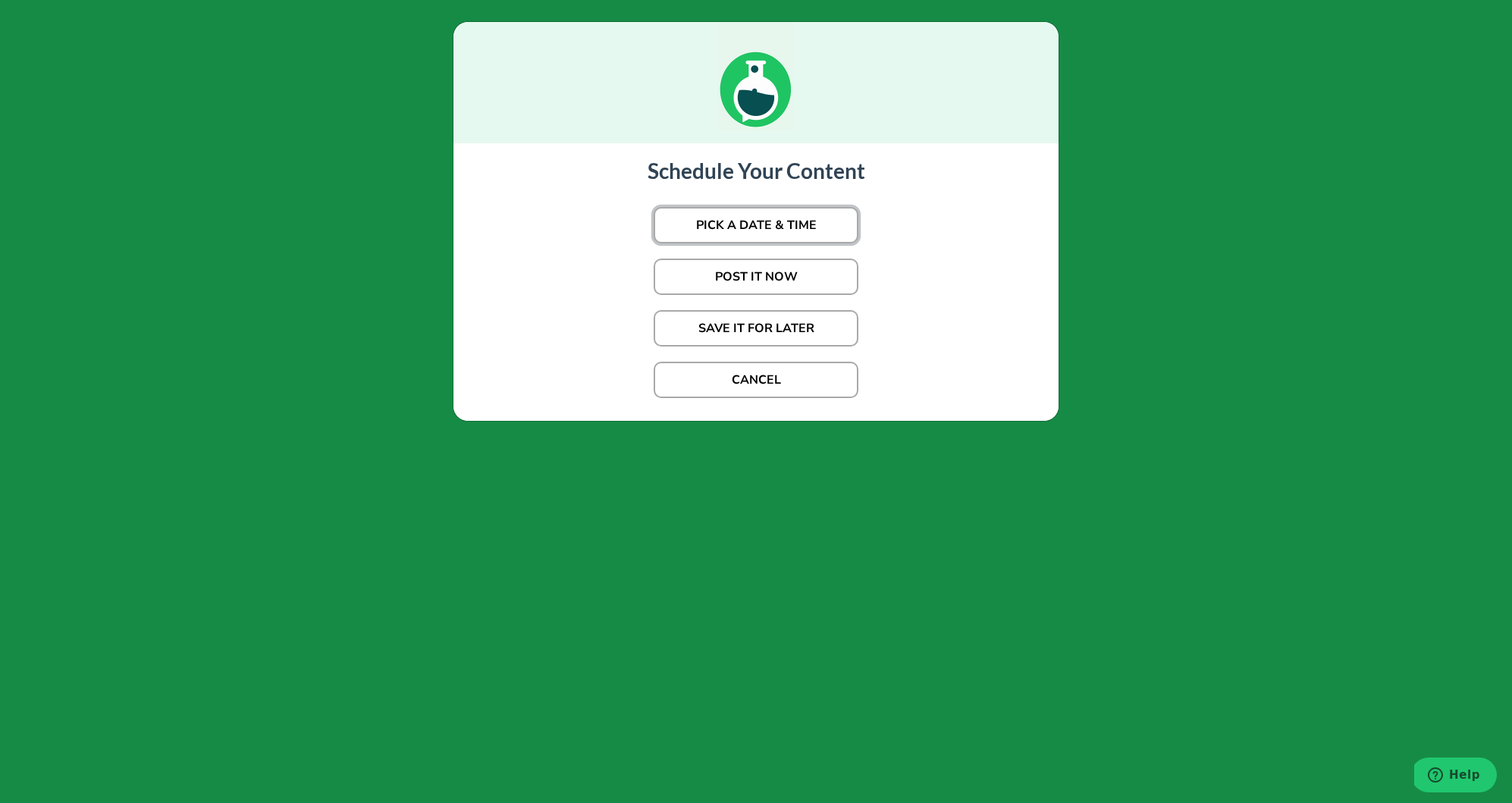
click at [816, 229] on button "PICK A DATE & TIME" at bounding box center [756, 224] width 205 height 36
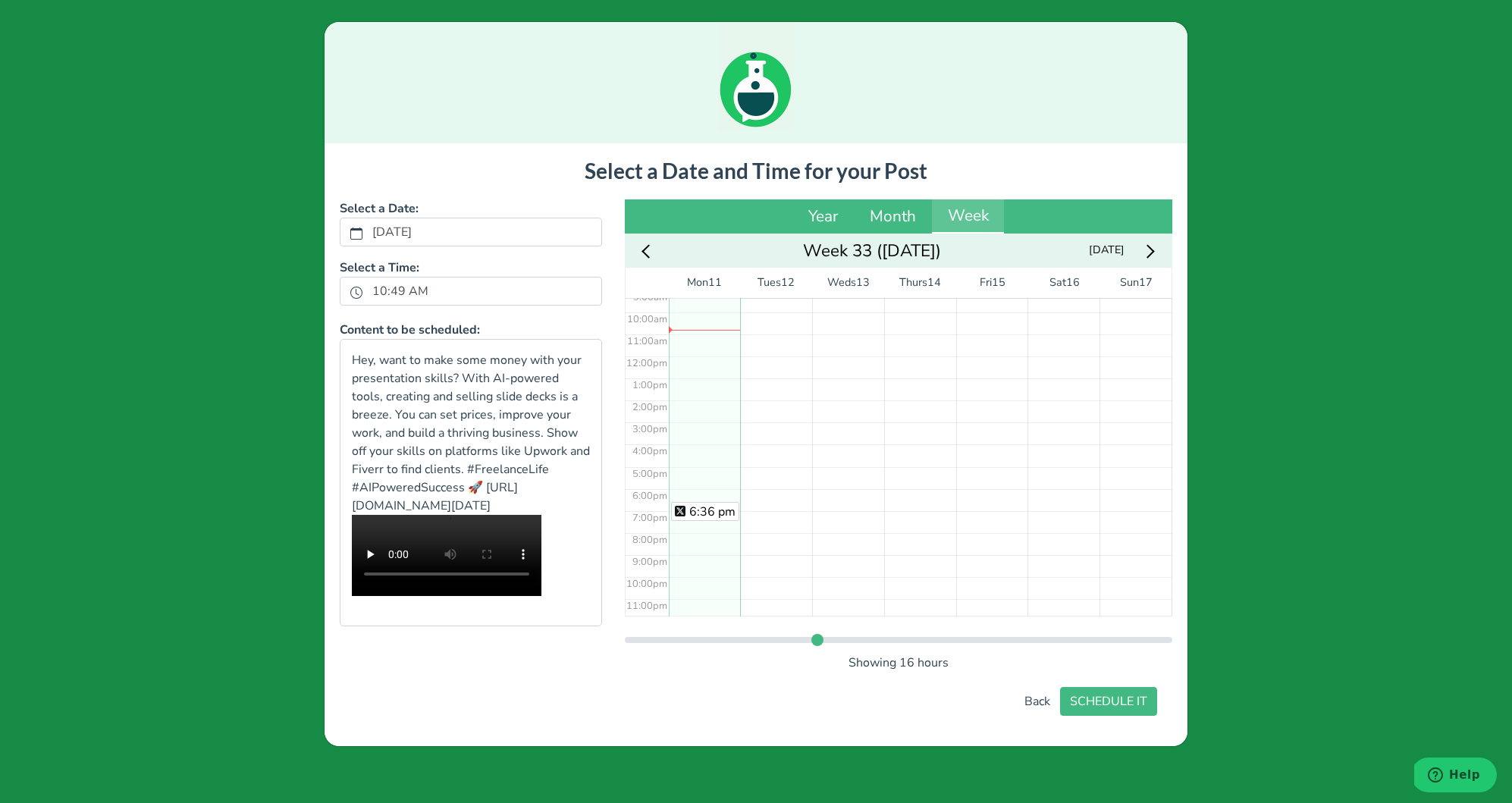
scroll to position [210, 0]
click at [700, 495] on div "6:36 pm" at bounding box center [705, 351] width 72 height 529
click at [1113, 703] on button "SCHEDULE IT" at bounding box center [1108, 701] width 97 height 29
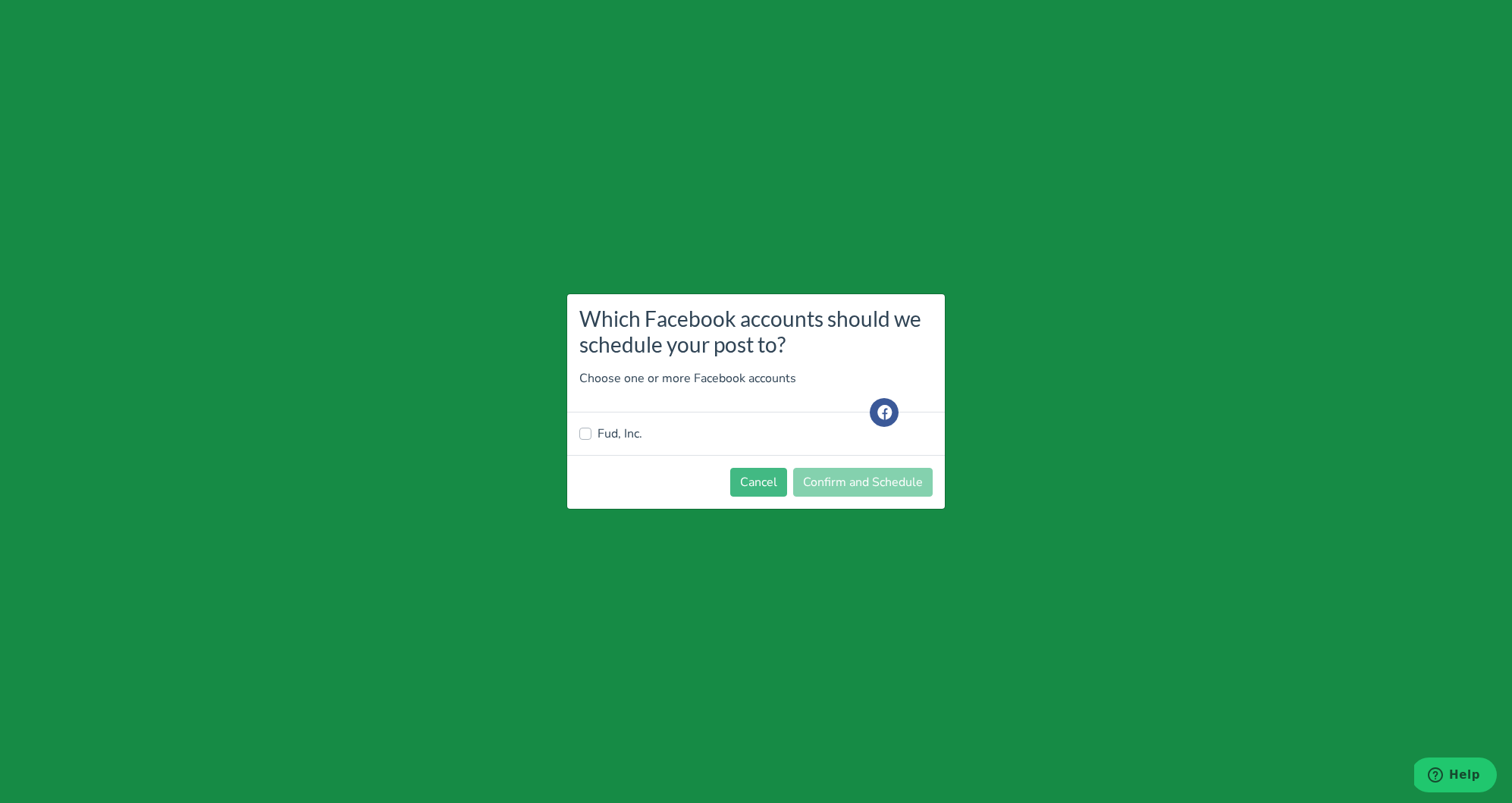
click at [595, 438] on div "Fud, Inc." at bounding box center [756, 434] width 353 height 18
click at [598, 438] on label "Fud, Inc." at bounding box center [620, 434] width 45 height 18
click at [584, 438] on input "Fud, Inc." at bounding box center [586, 432] width 12 height 15
checkbox input "true"
click at [876, 475] on button "Confirm and Schedule" at bounding box center [863, 482] width 140 height 29
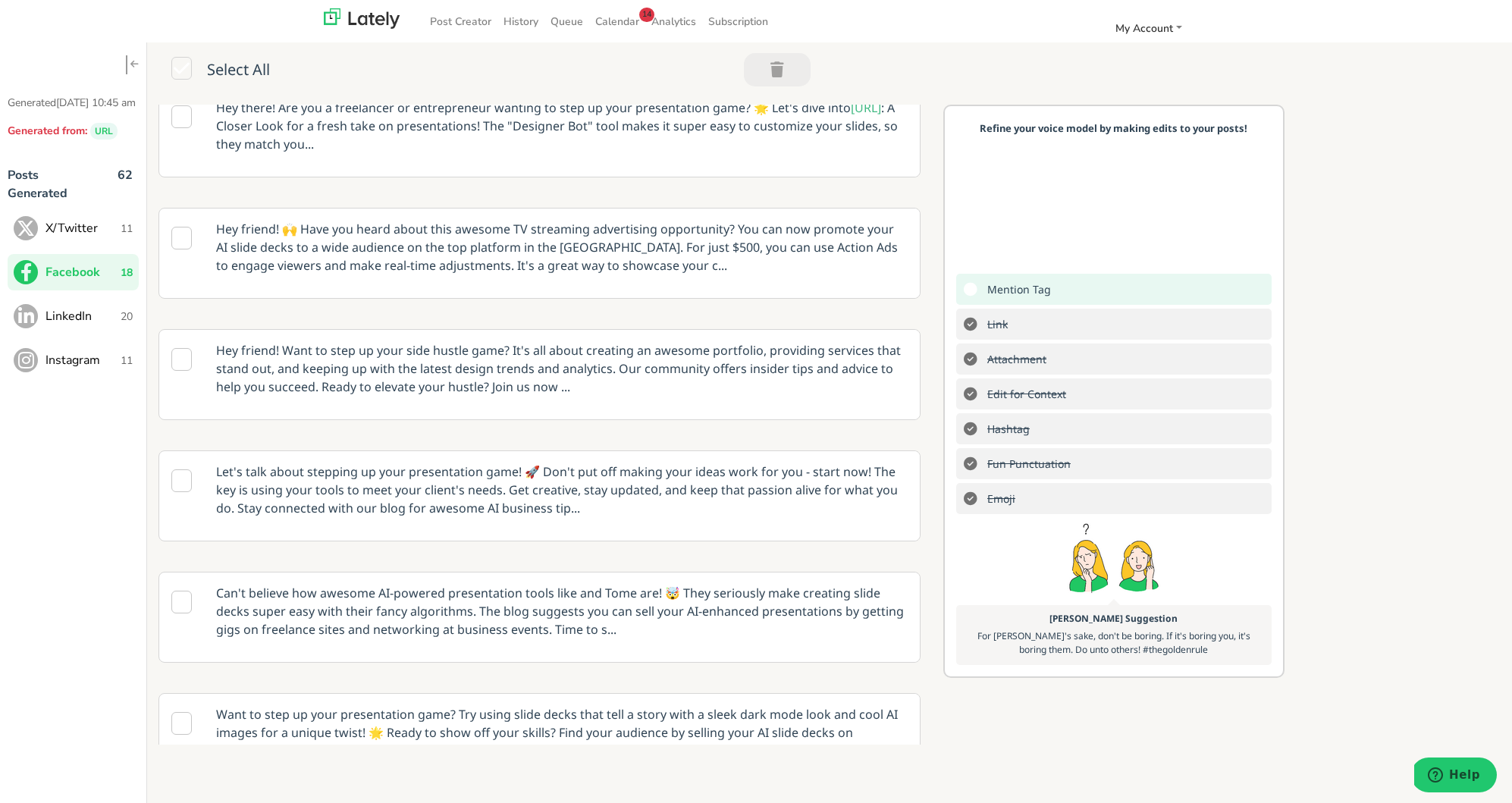
click at [84, 334] on button "LinkedIn 20" at bounding box center [73, 316] width 131 height 36
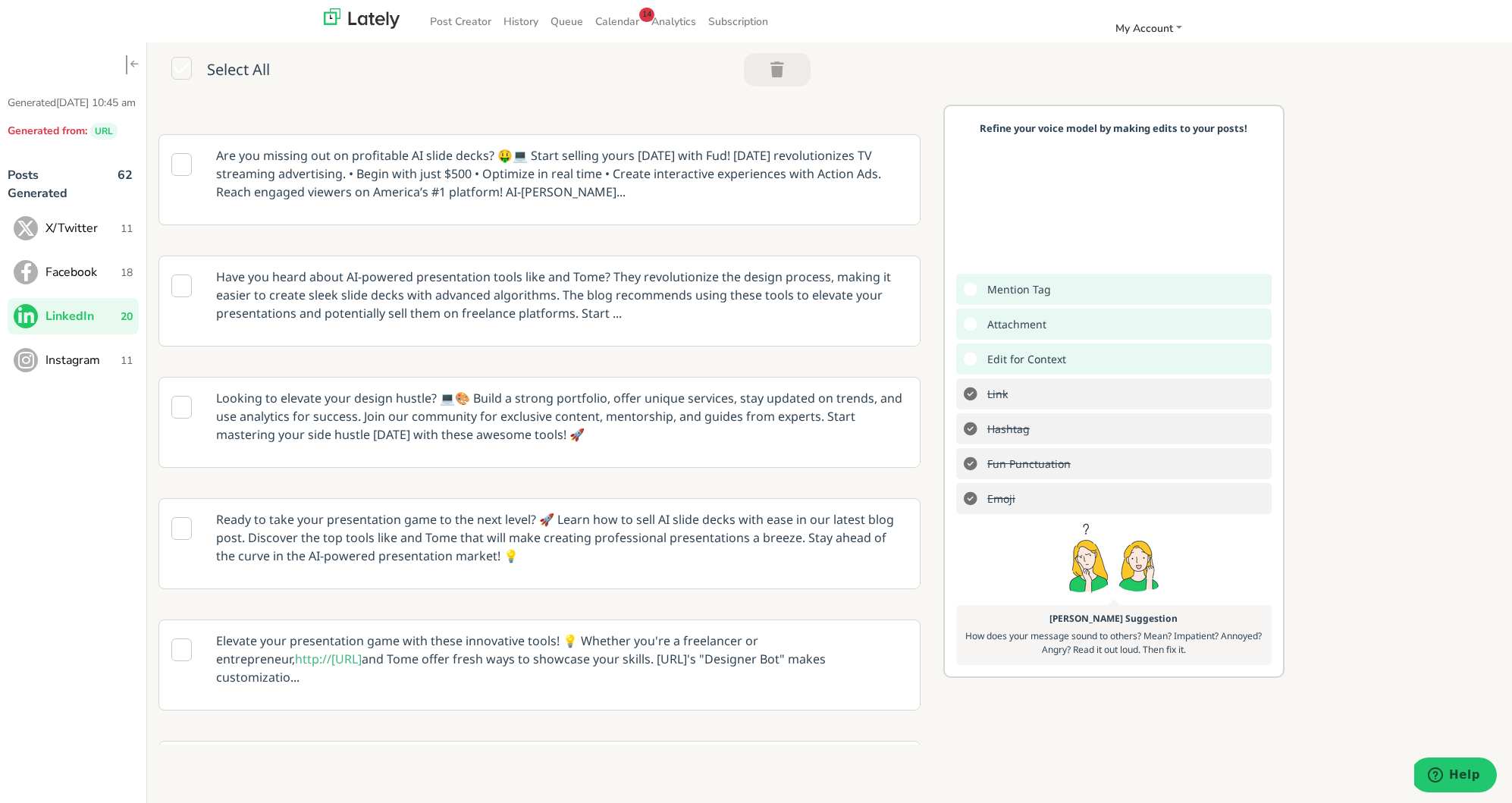
scroll to position [573, 0]
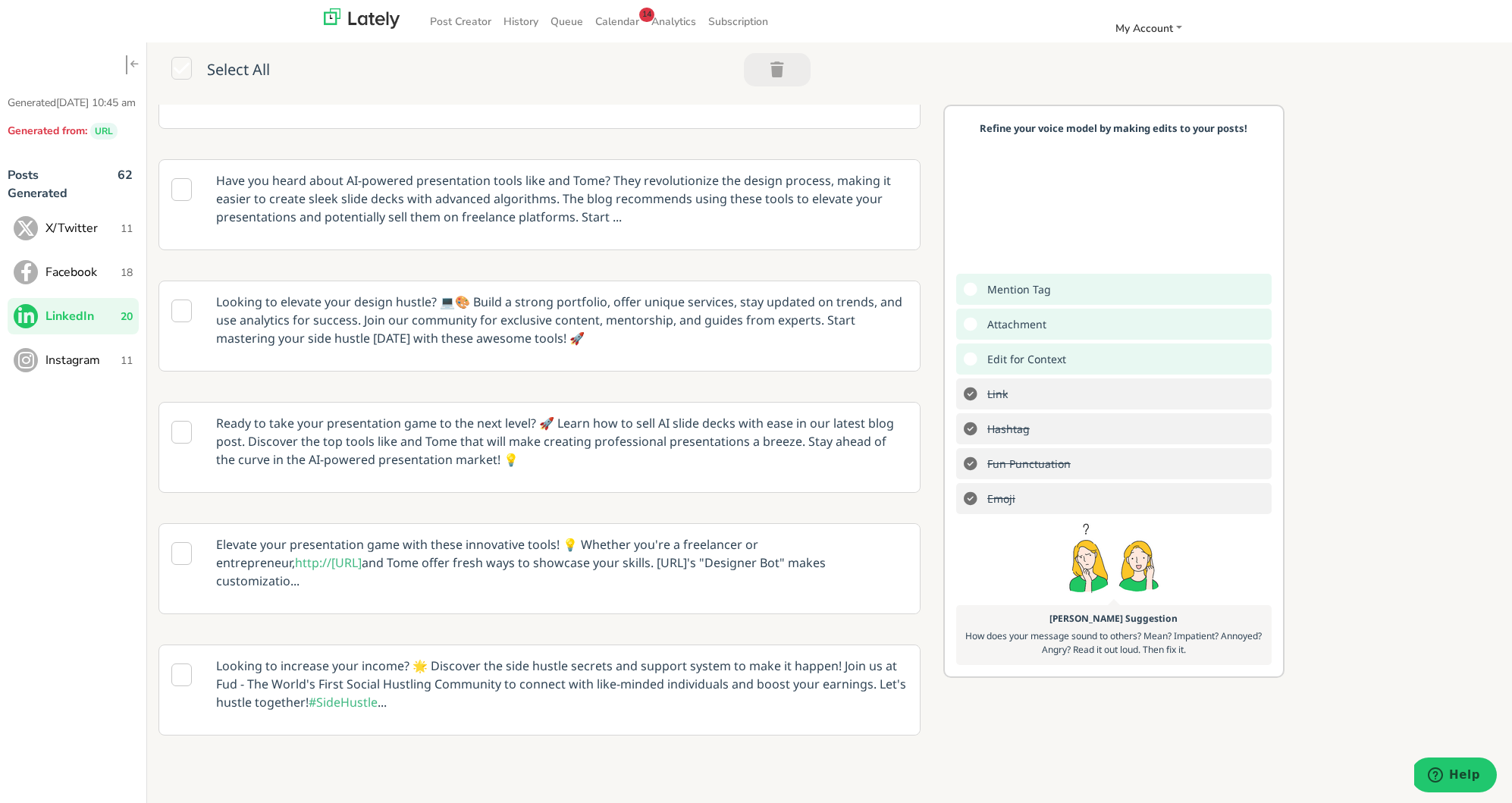
click at [525, 436] on p "Ready to take your presentation game to the next level? 🚀 Learn how to sell AI …" at bounding box center [562, 442] width 715 height 78
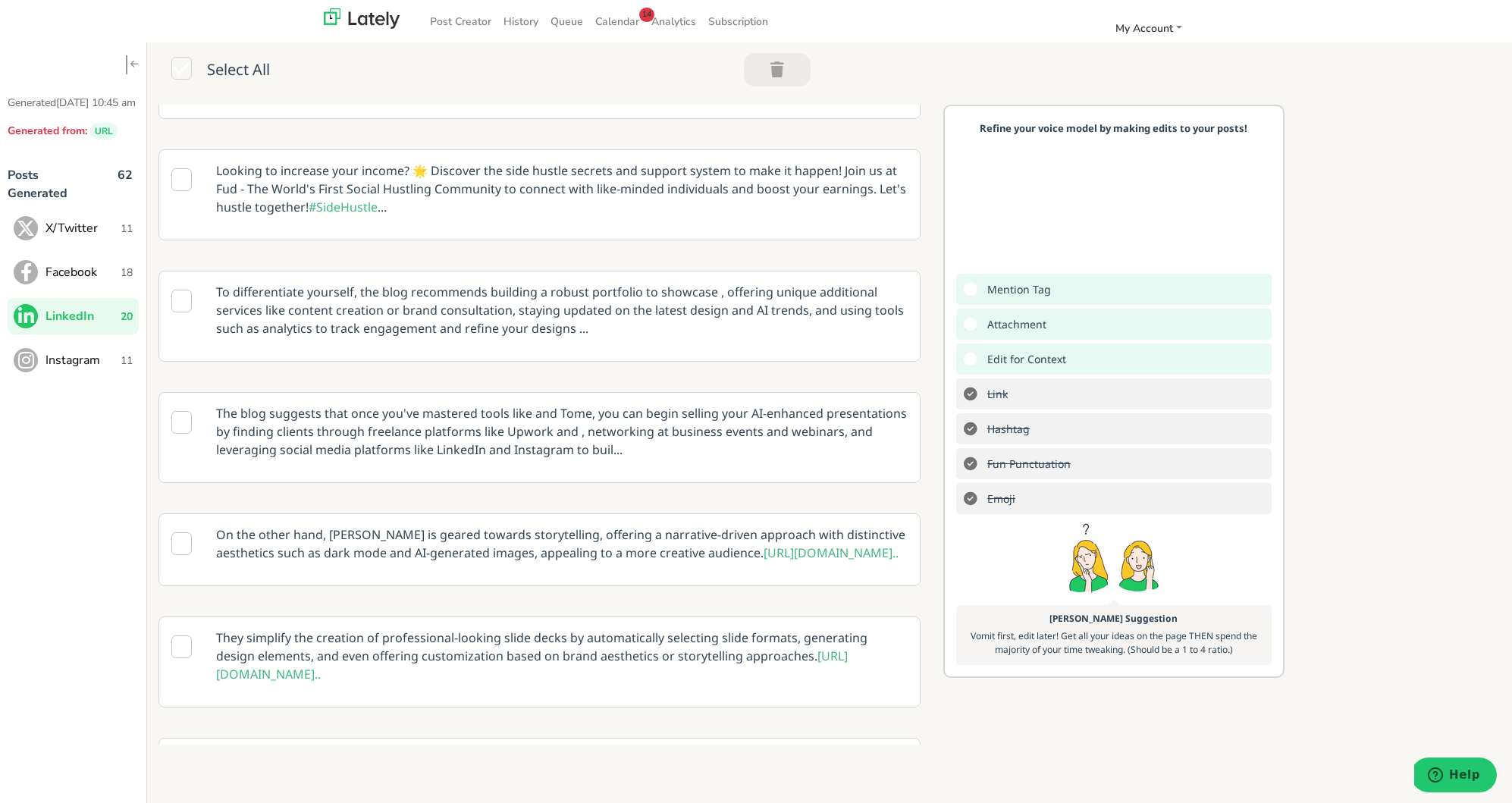
scroll to position [782, 0]
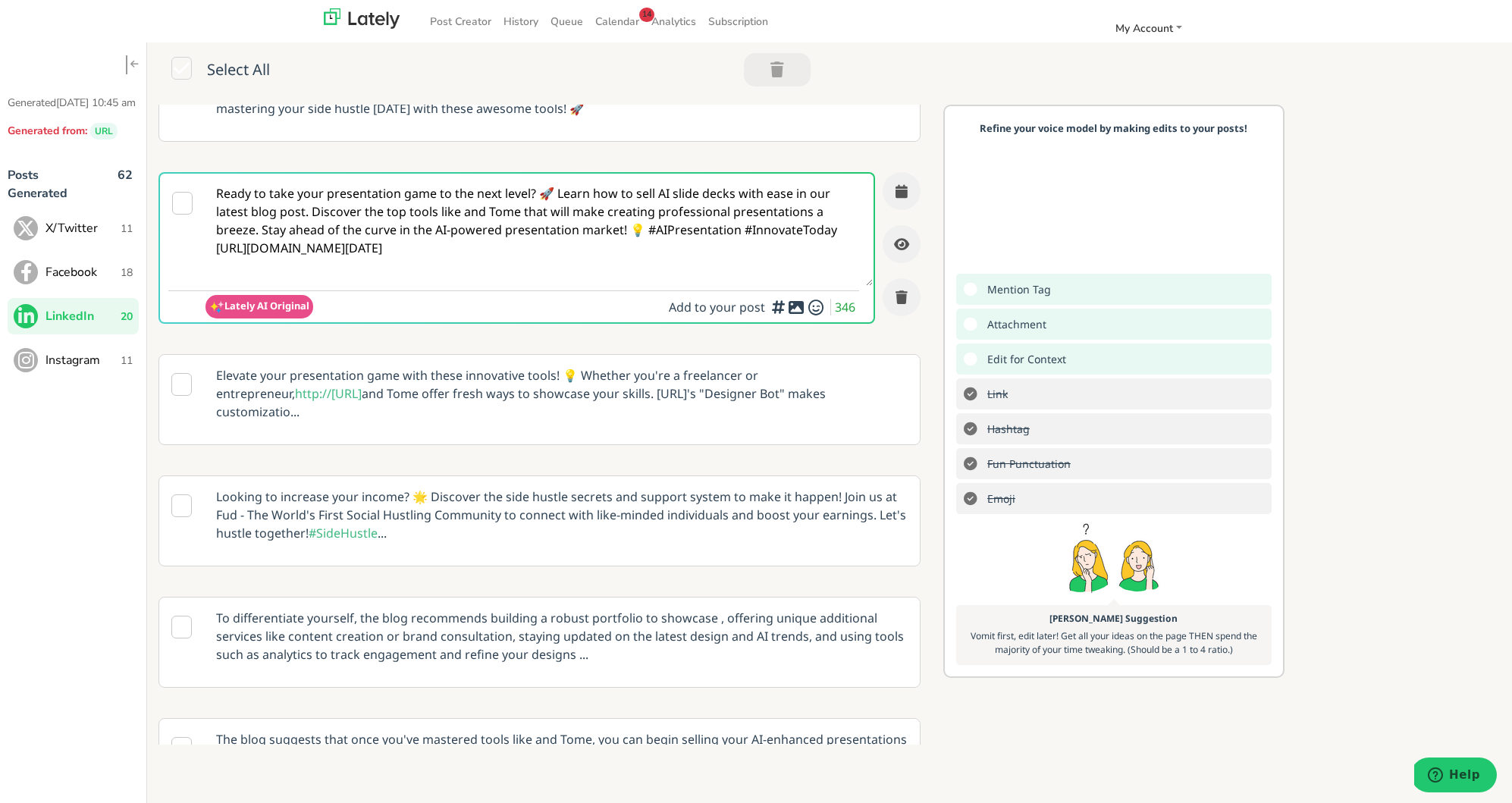
click at [441, 226] on textarea "Ready to take your presentation game to the next level? 🚀 Learn how to sell AI …" at bounding box center [539, 229] width 668 height 112
click at [396, 215] on textarea "Ready to take your presentation game to the next level? 🚀 Learn how to sell AI …" at bounding box center [539, 229] width 668 height 112
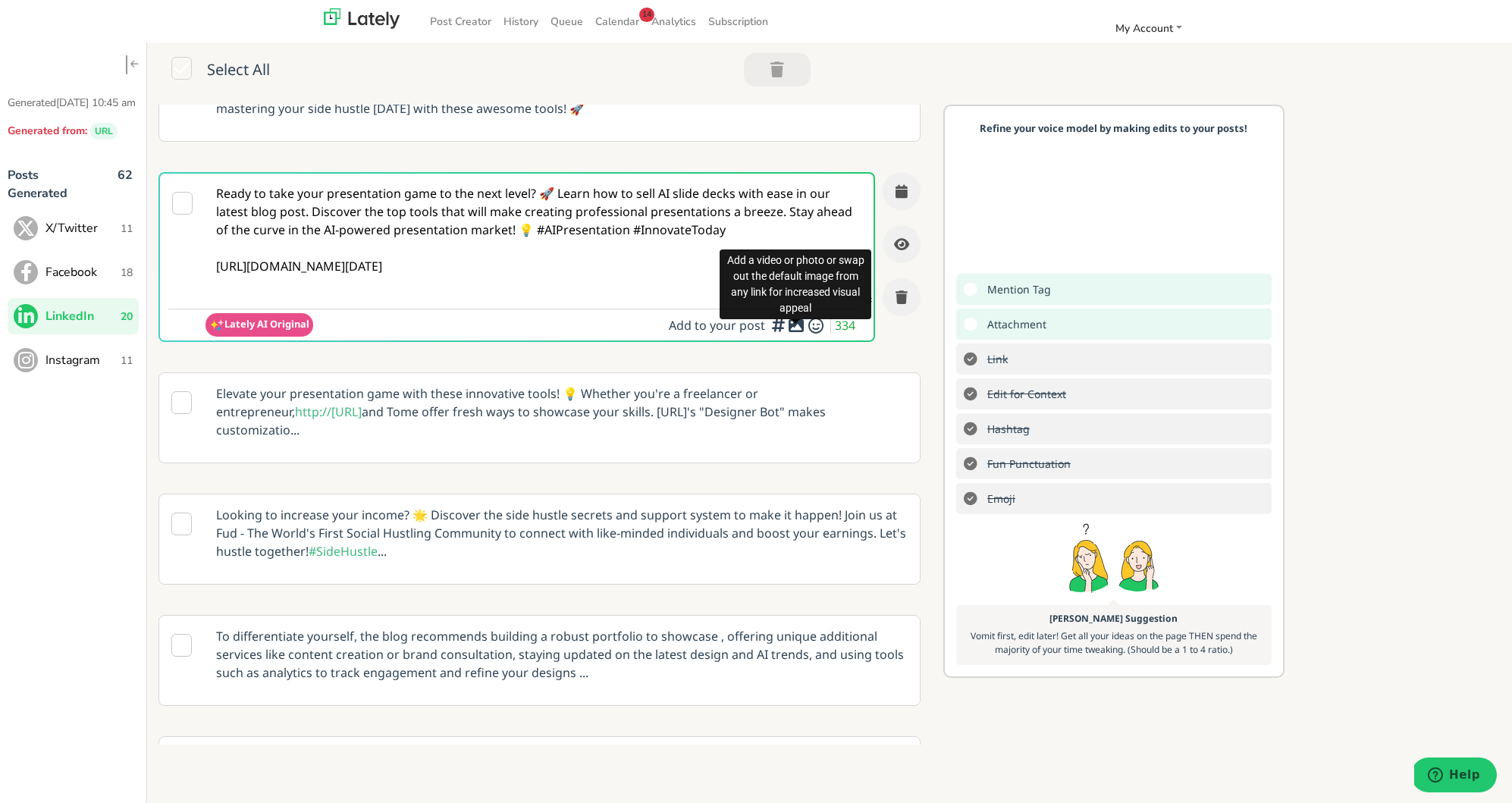
type textarea "Ready to take your presentation game to the next level? 🚀 Learn how to sell AI …"
click at [797, 326] on icon at bounding box center [796, 325] width 18 height 1
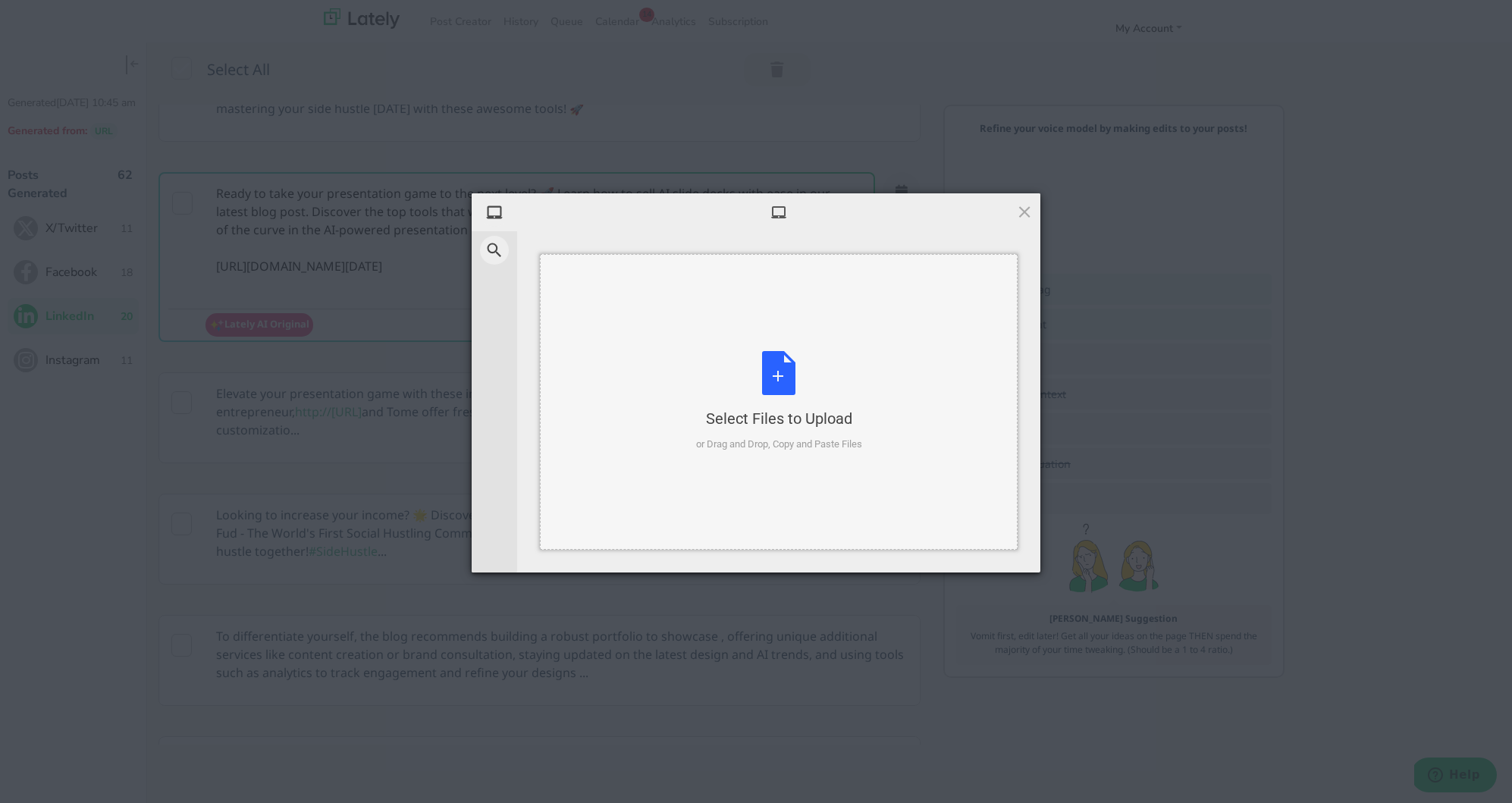
click at [786, 400] on div "Select Files to Upload or Drag and Drop, Copy and Paste Files" at bounding box center [779, 401] width 166 height 101
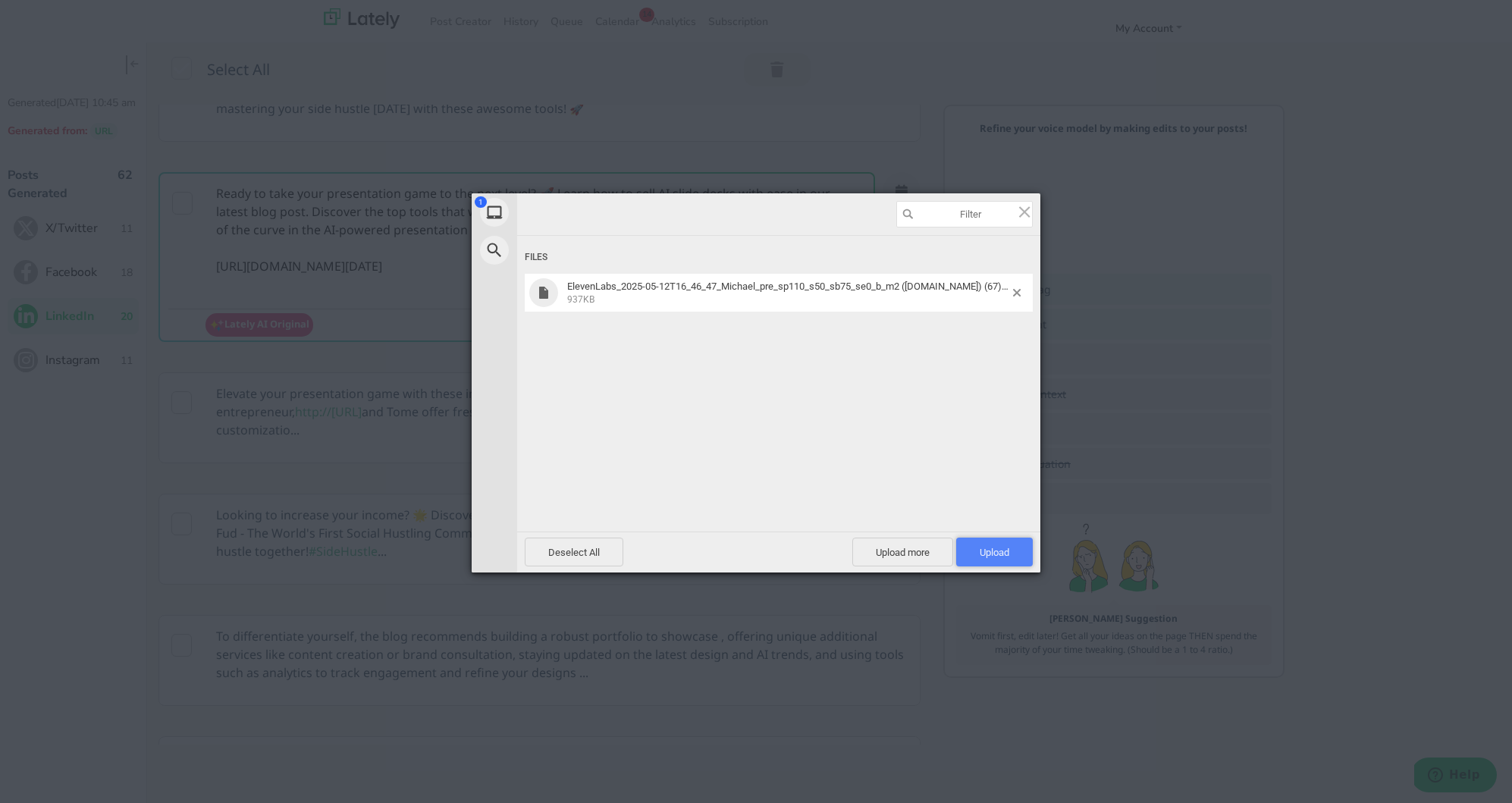
click at [995, 557] on span "Upload 1" at bounding box center [995, 552] width 30 height 11
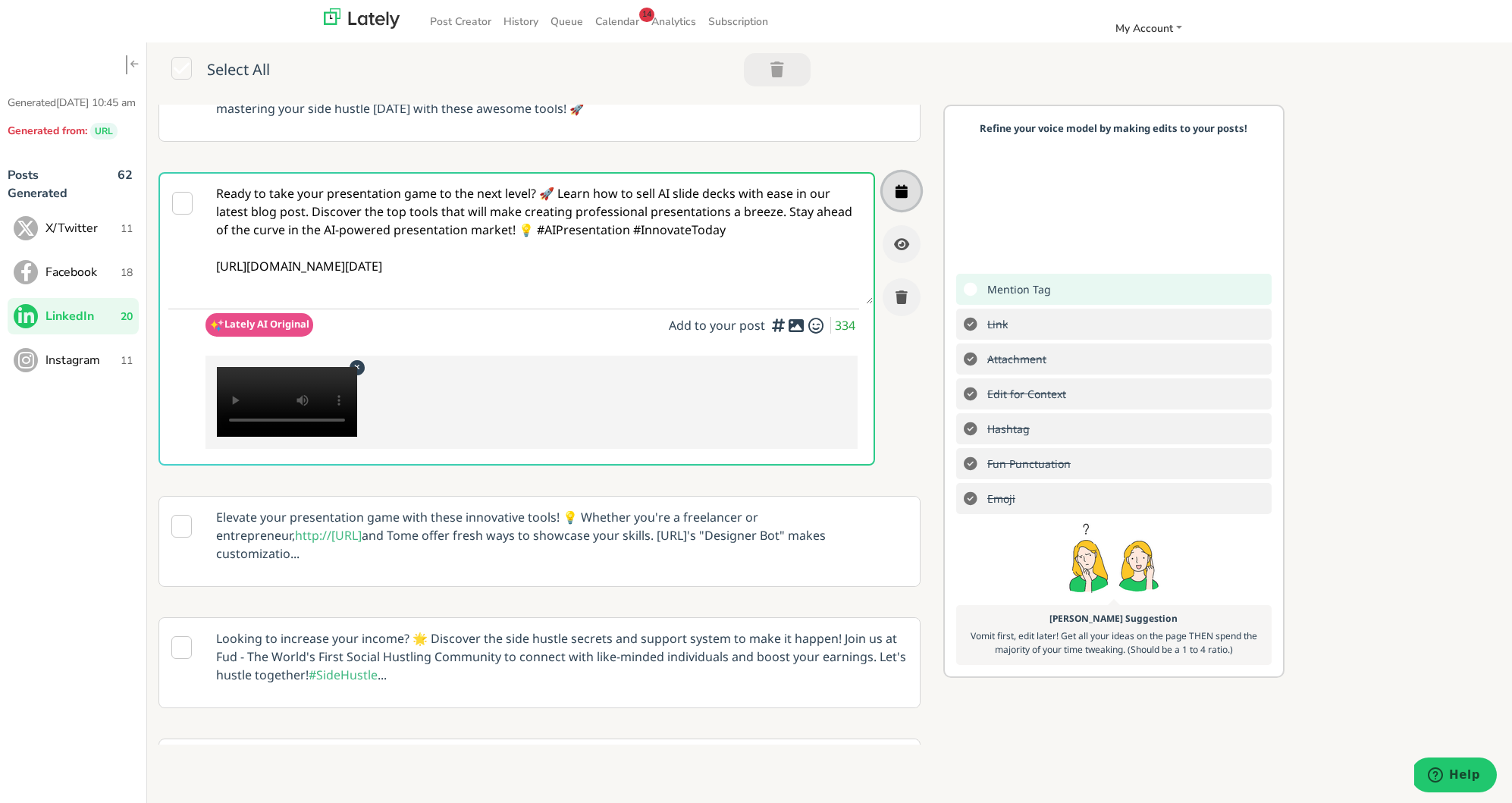
click at [896, 185] on icon "button" at bounding box center [902, 192] width 12 height 14
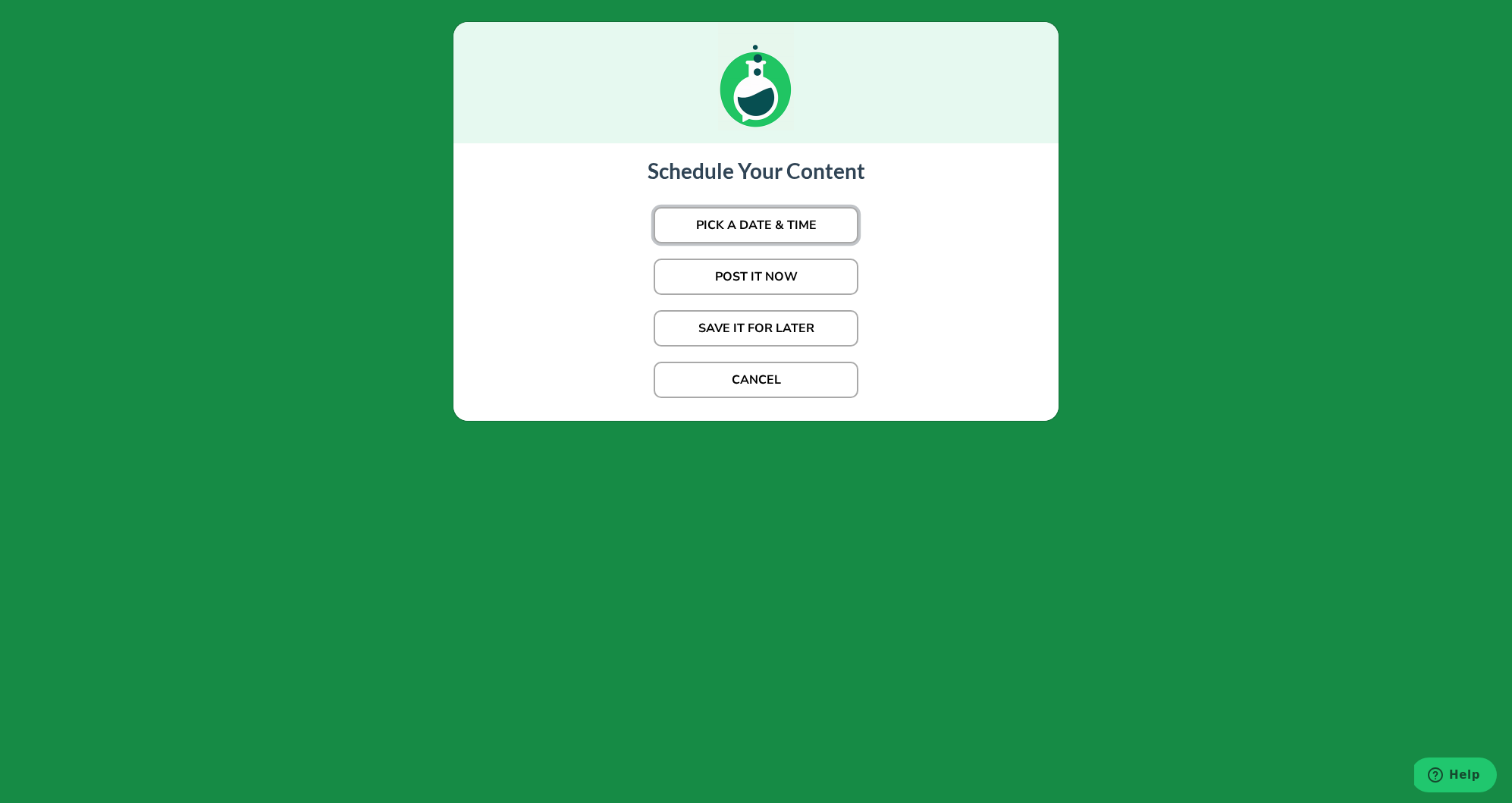
click at [804, 229] on button "PICK A DATE & TIME" at bounding box center [756, 224] width 205 height 36
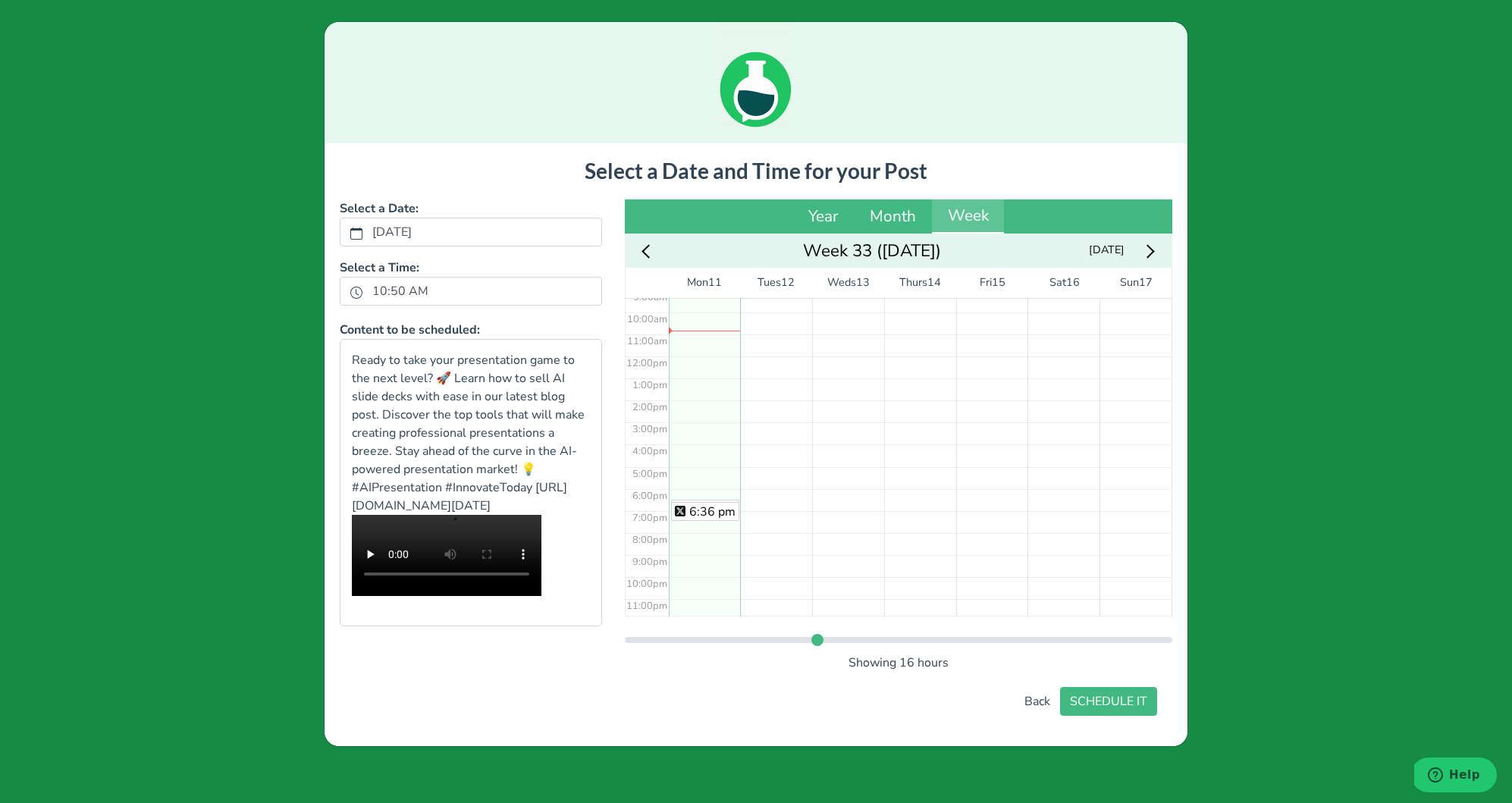
scroll to position [210, 0]
click at [713, 492] on div "6:30 pm 6:36 pm" at bounding box center [705, 351] width 72 height 529
click at [1110, 692] on button "SCHEDULE IT" at bounding box center [1108, 701] width 97 height 29
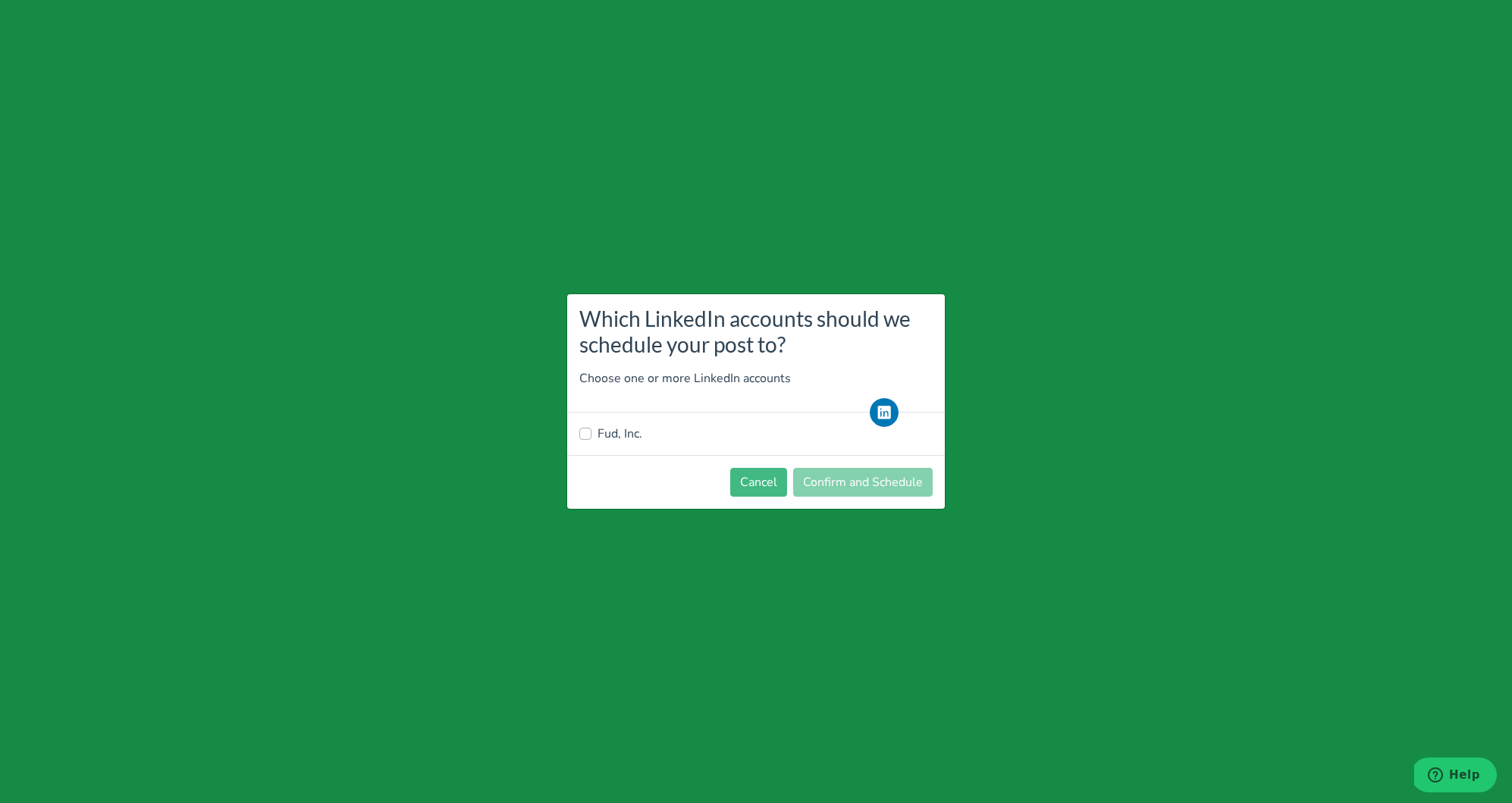
click at [637, 435] on label "Fud, Inc." at bounding box center [620, 434] width 45 height 18
click at [592, 435] on input "Fud, Inc." at bounding box center [586, 432] width 12 height 15
checkbox input "true"
click at [845, 470] on button "Confirm and Schedule" at bounding box center [863, 482] width 140 height 29
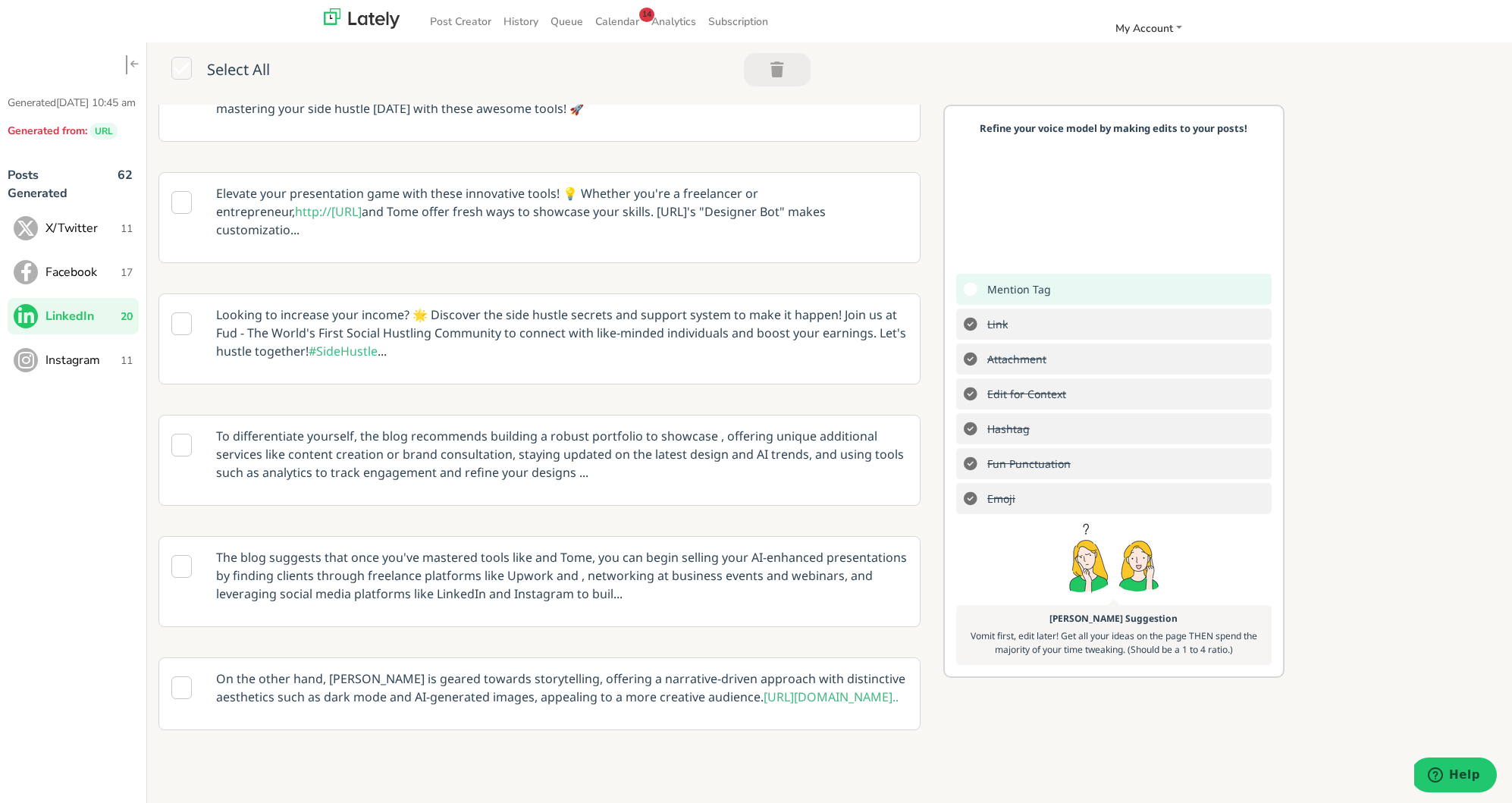
click at [93, 369] on span "Instagram" at bounding box center [83, 360] width 75 height 18
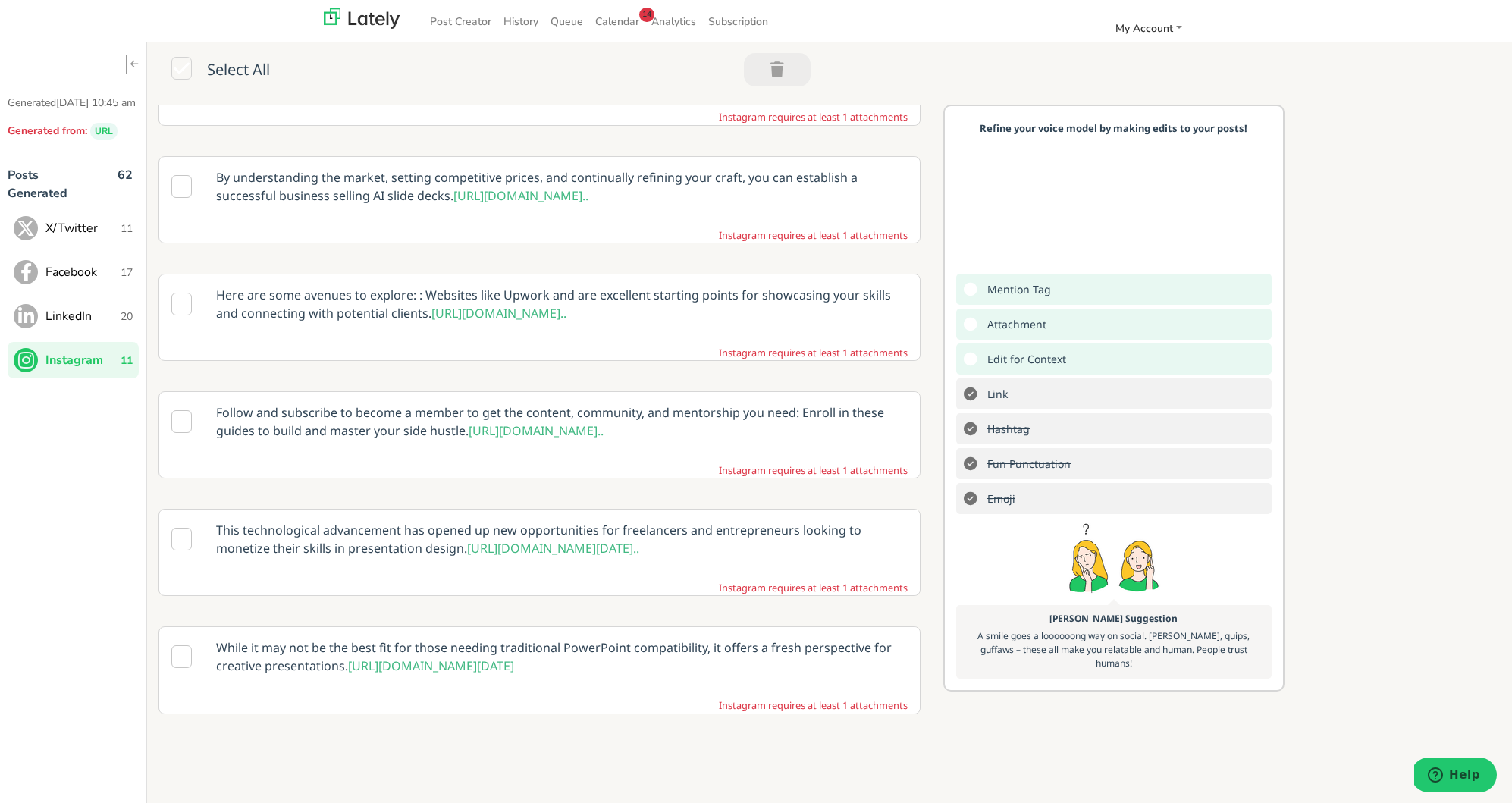
scroll to position [57, 0]
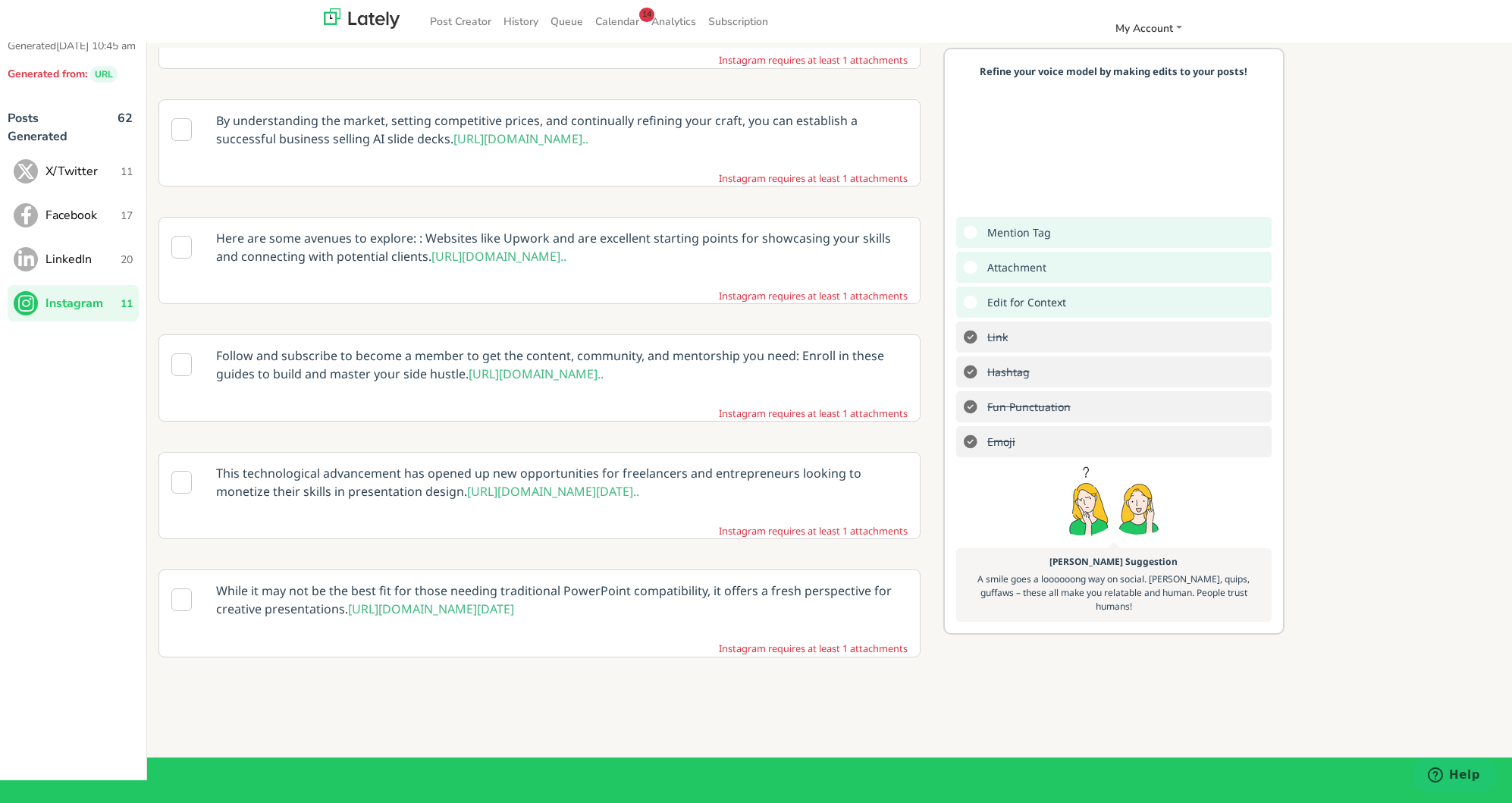
click at [353, 453] on p "This technological advancement has opened up new opportunities for freelancers …" at bounding box center [562, 482] width 715 height 59
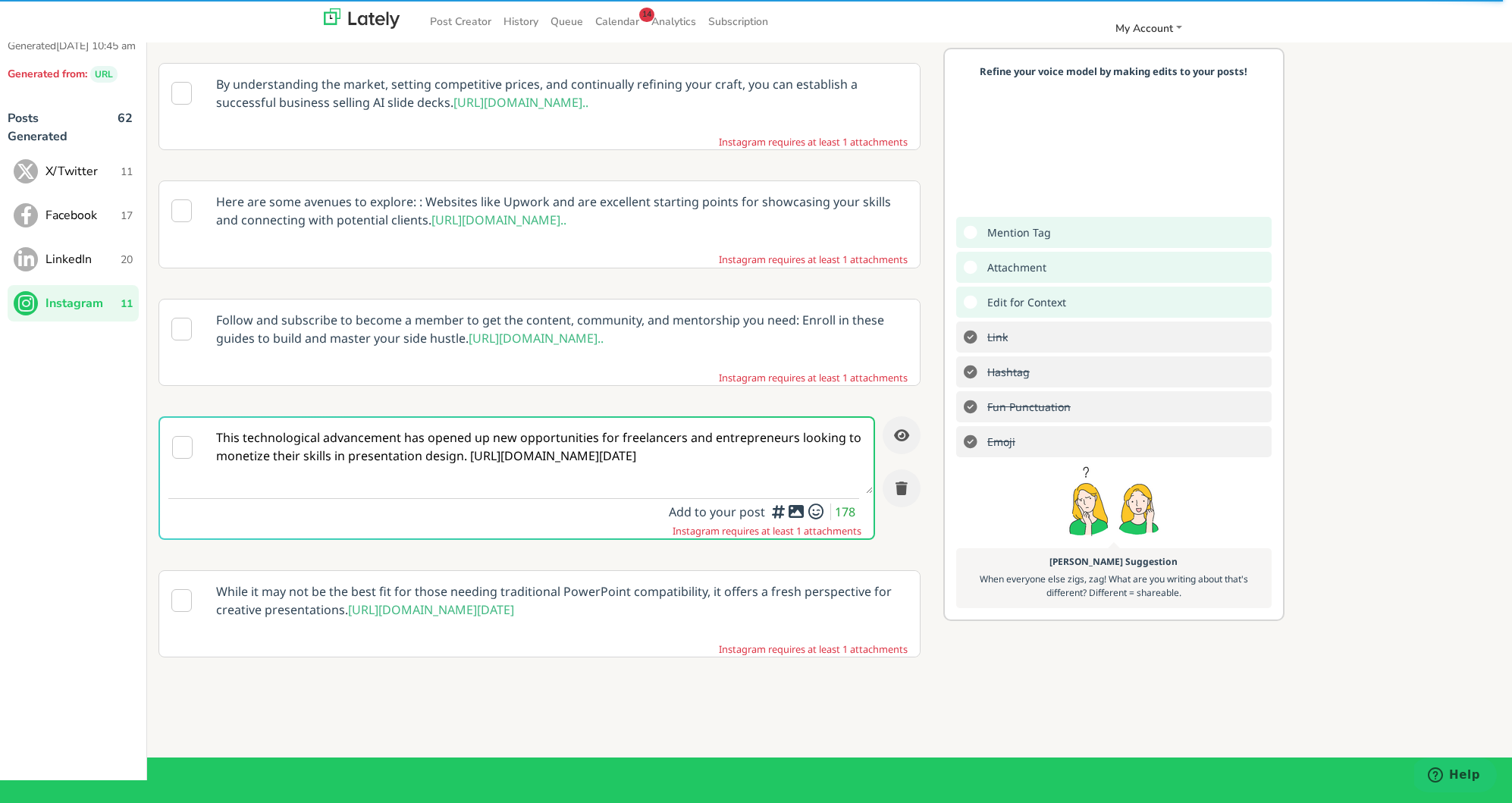
scroll to position [836, 0]
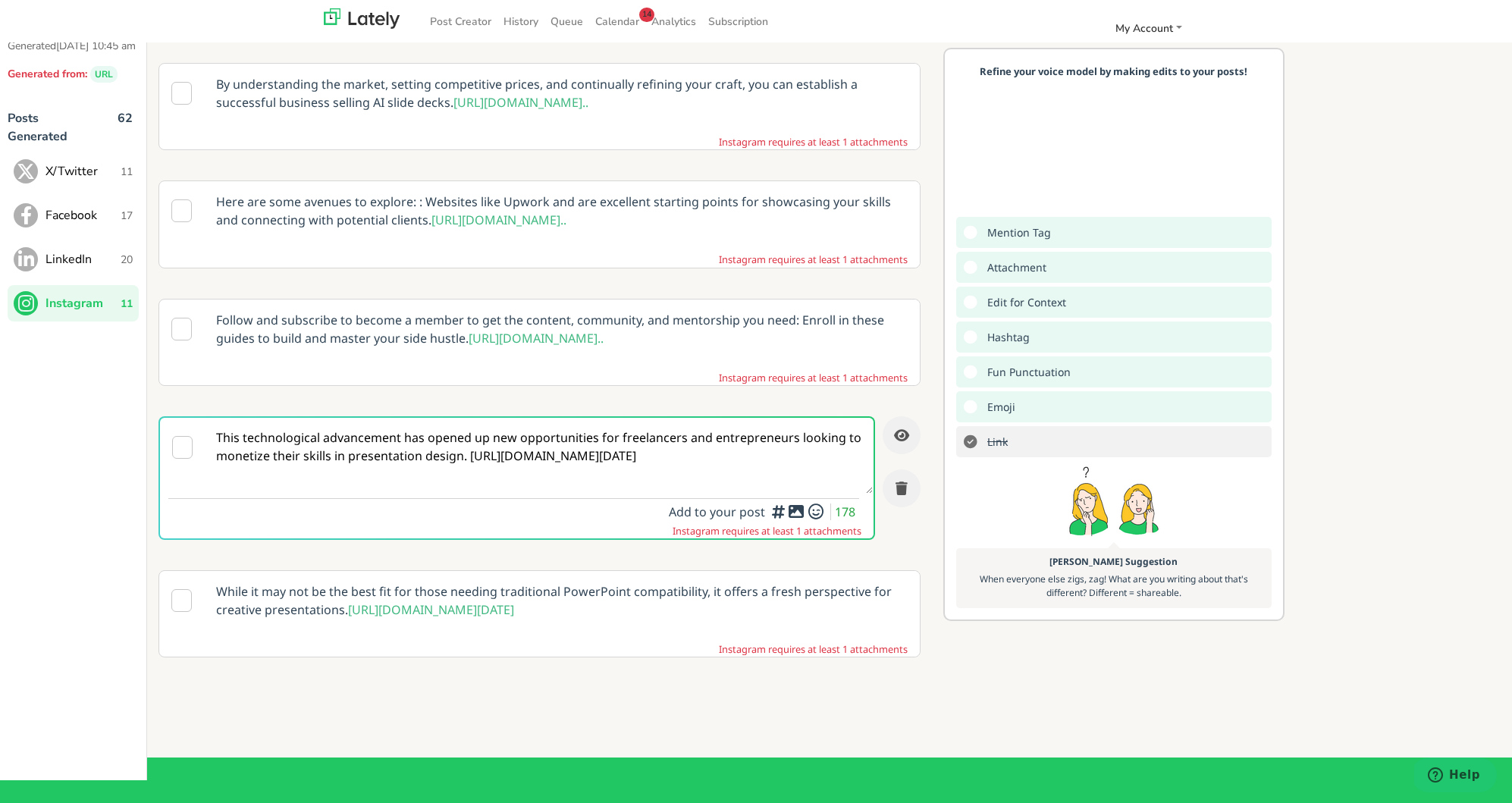
click at [460, 454] on textarea "This technological advancement has opened up new opportunities for freelancers …" at bounding box center [539, 456] width 668 height 76
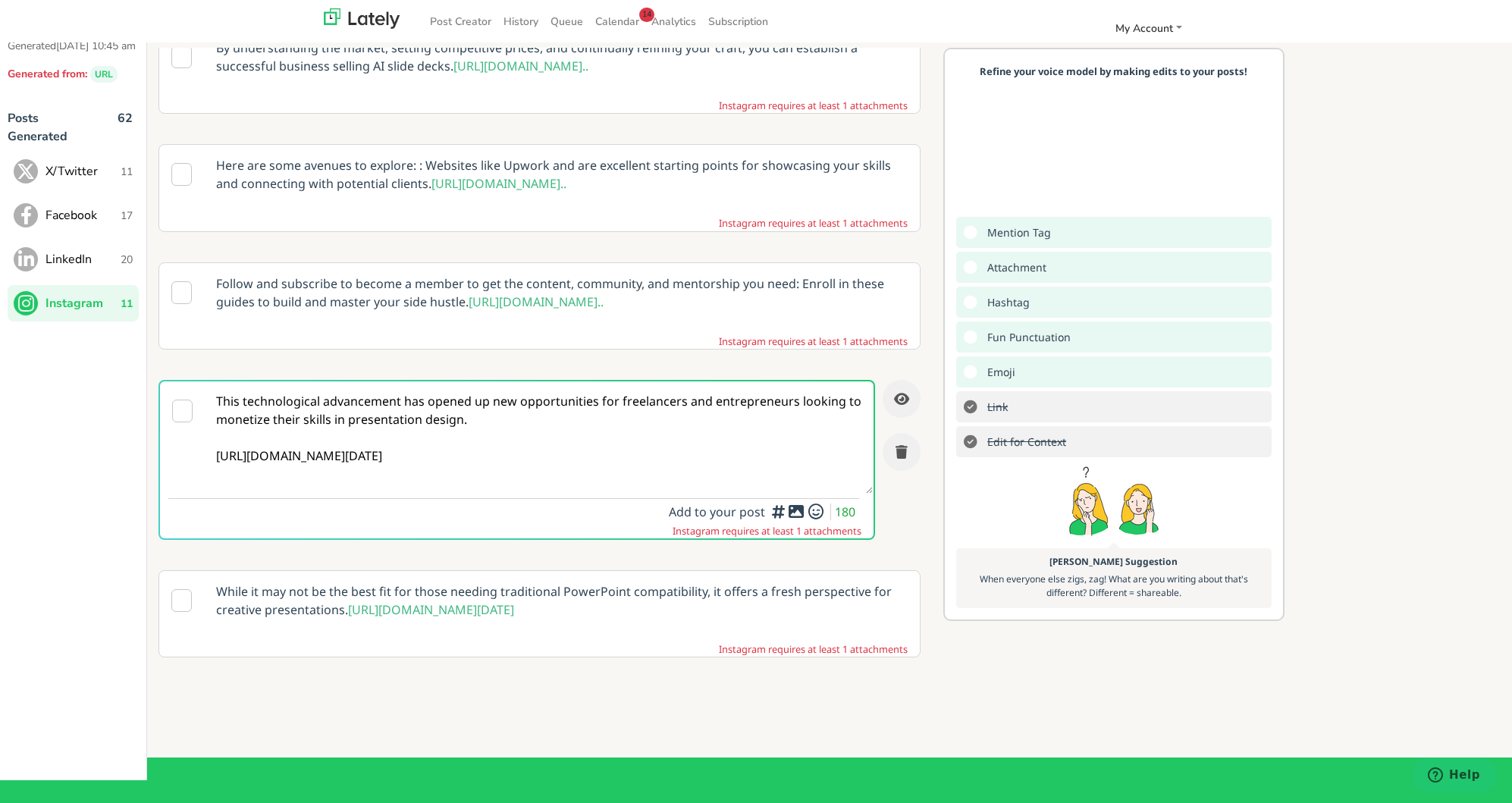
type textarea "This technological advancement has opened up new opportunities for freelancers …"
click at [795, 545] on div at bounding box center [796, 545] width 10 height 5
click at [799, 547] on div at bounding box center [796, 545] width 10 height 5
click at [796, 512] on icon at bounding box center [796, 511] width 18 height 1
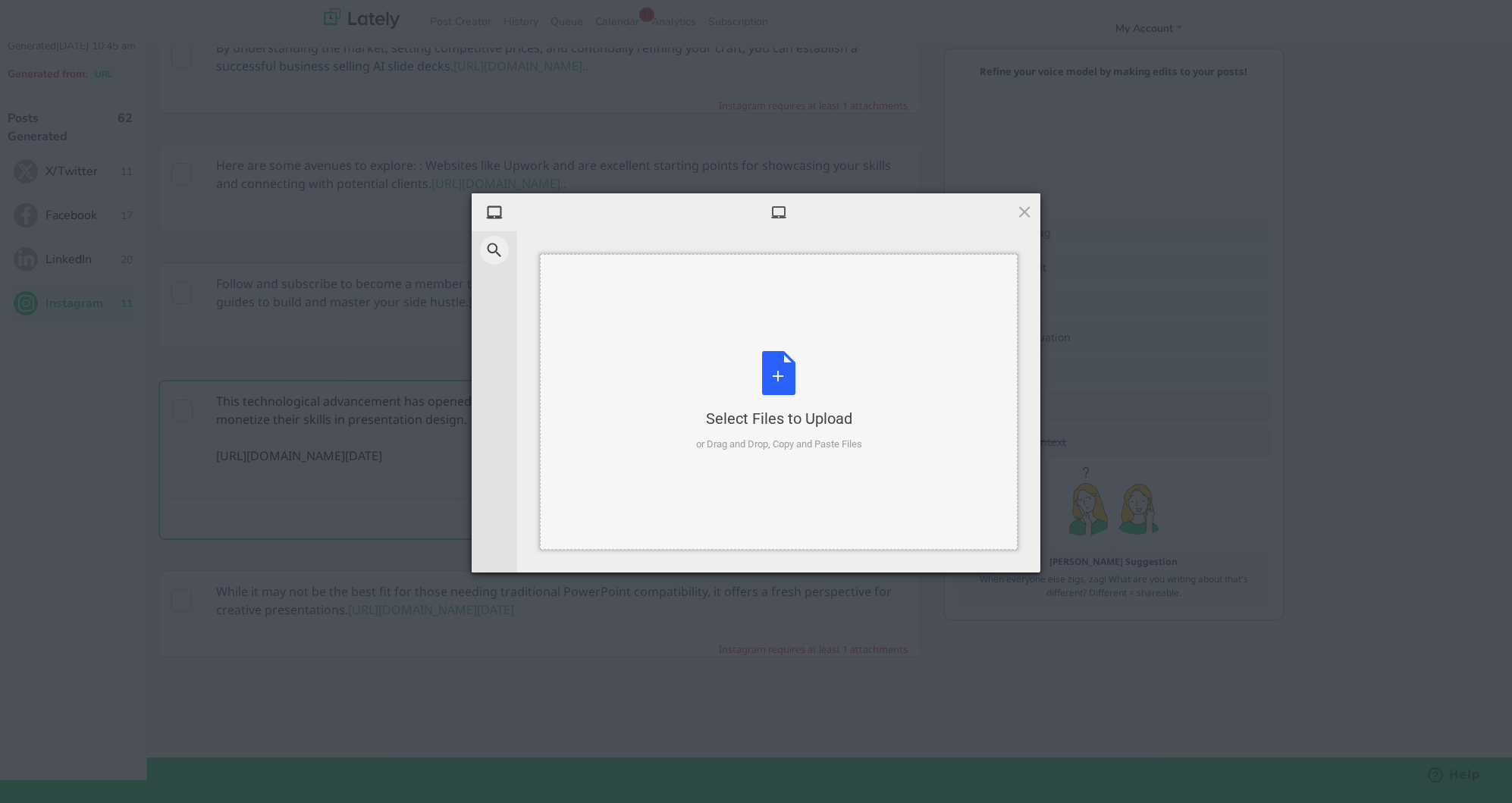
click at [783, 377] on div "Select Files to Upload or Drag and Drop, Copy and Paste Files" at bounding box center [779, 401] width 166 height 101
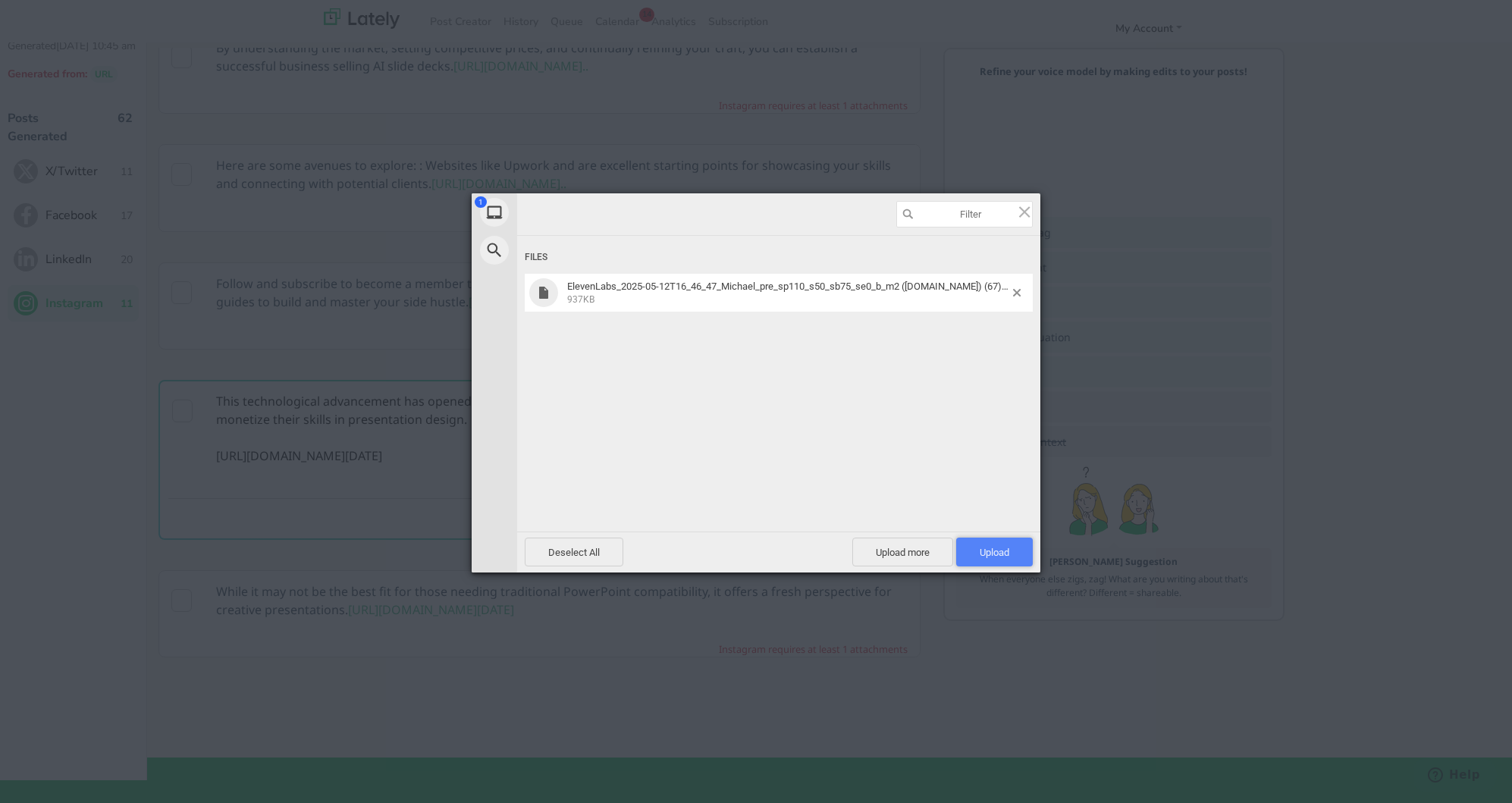
click at [978, 545] on span "Upload 1" at bounding box center [994, 552] width 77 height 29
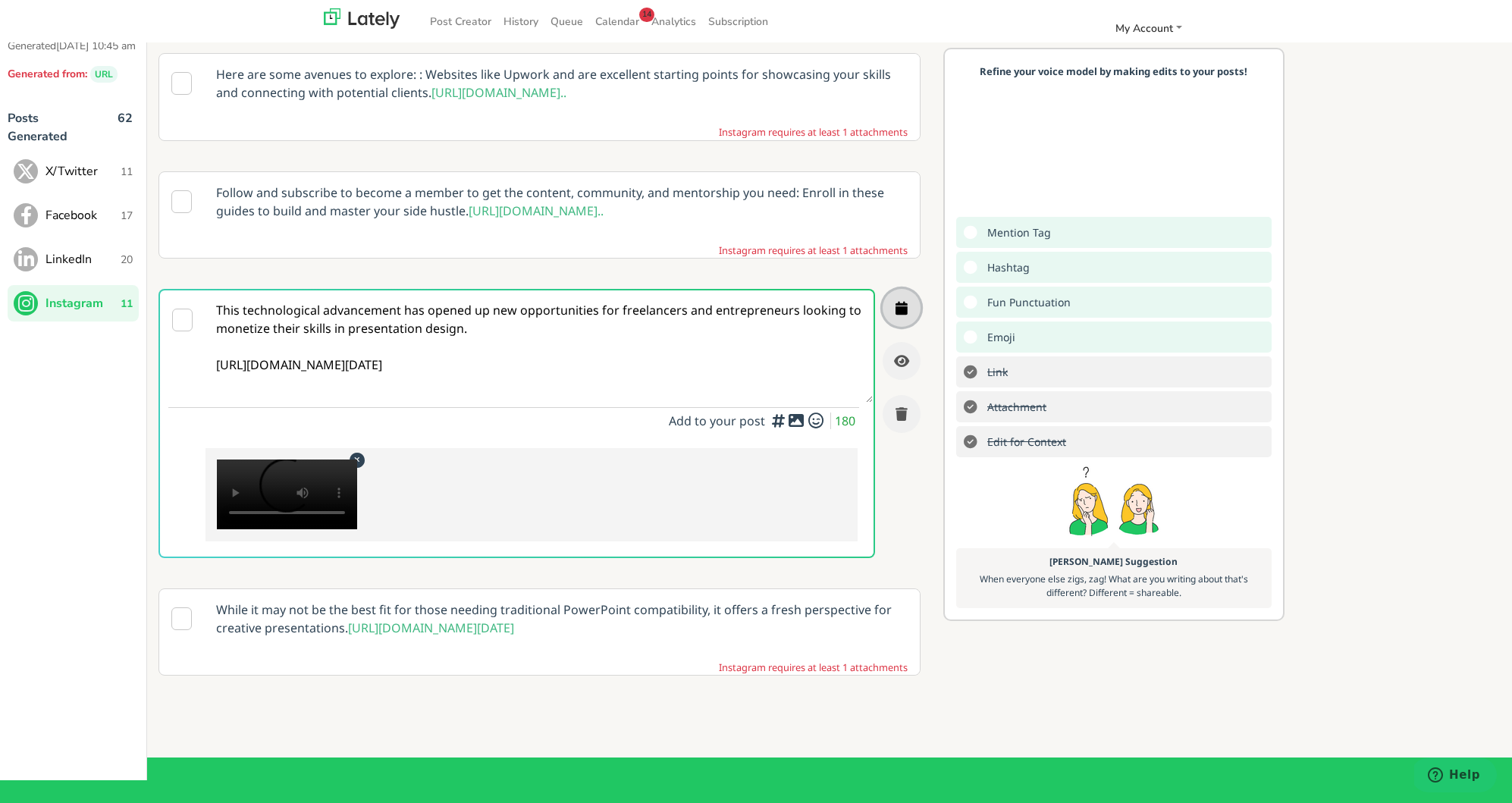
click at [905, 314] on icon "button" at bounding box center [902, 308] width 12 height 14
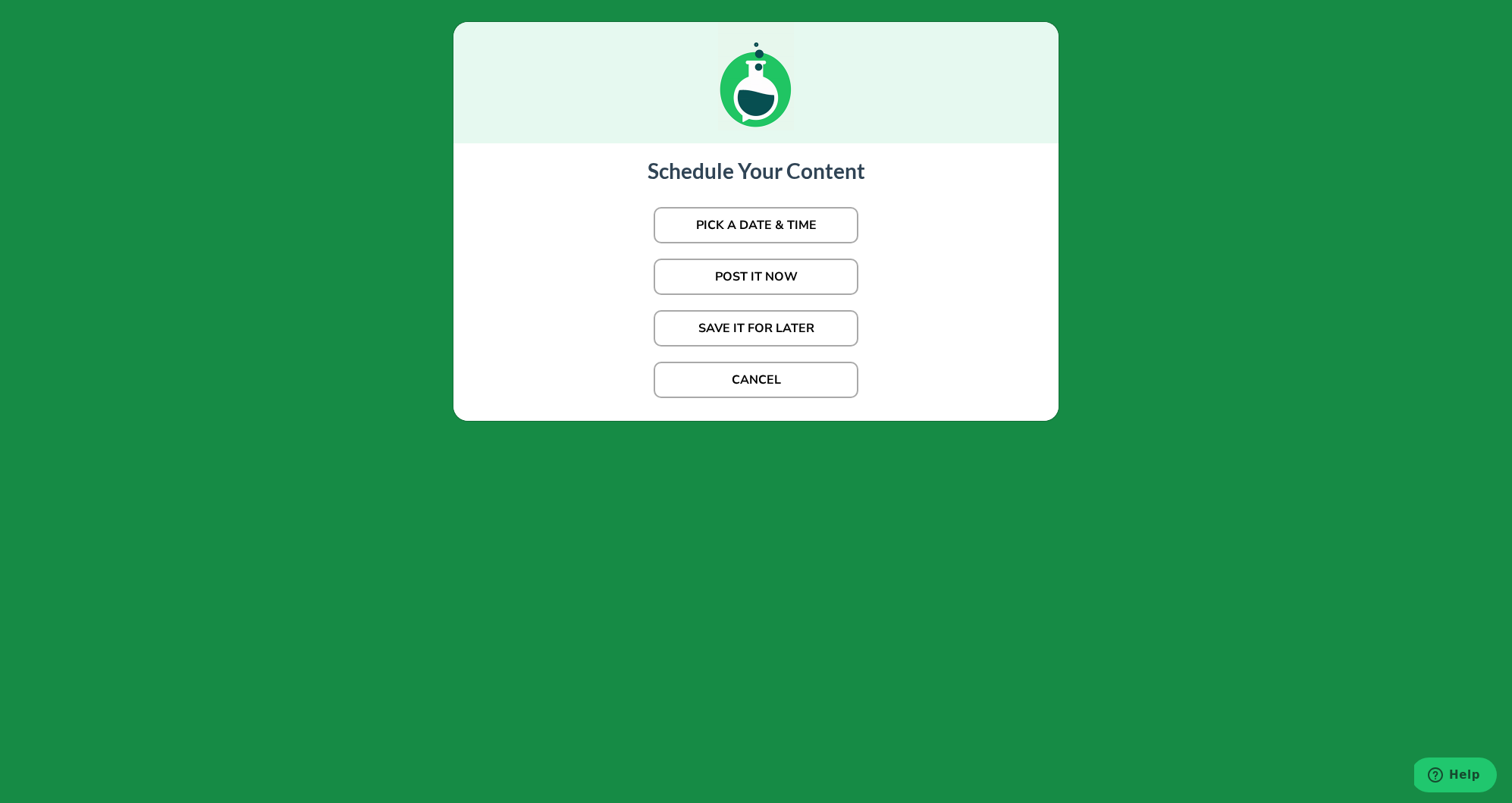
click at [730, 203] on p "PICK A DATE & TIME" at bounding box center [756, 225] width 575 height 52
click at [732, 212] on button "PICK A DATE & TIME" at bounding box center [756, 224] width 205 height 36
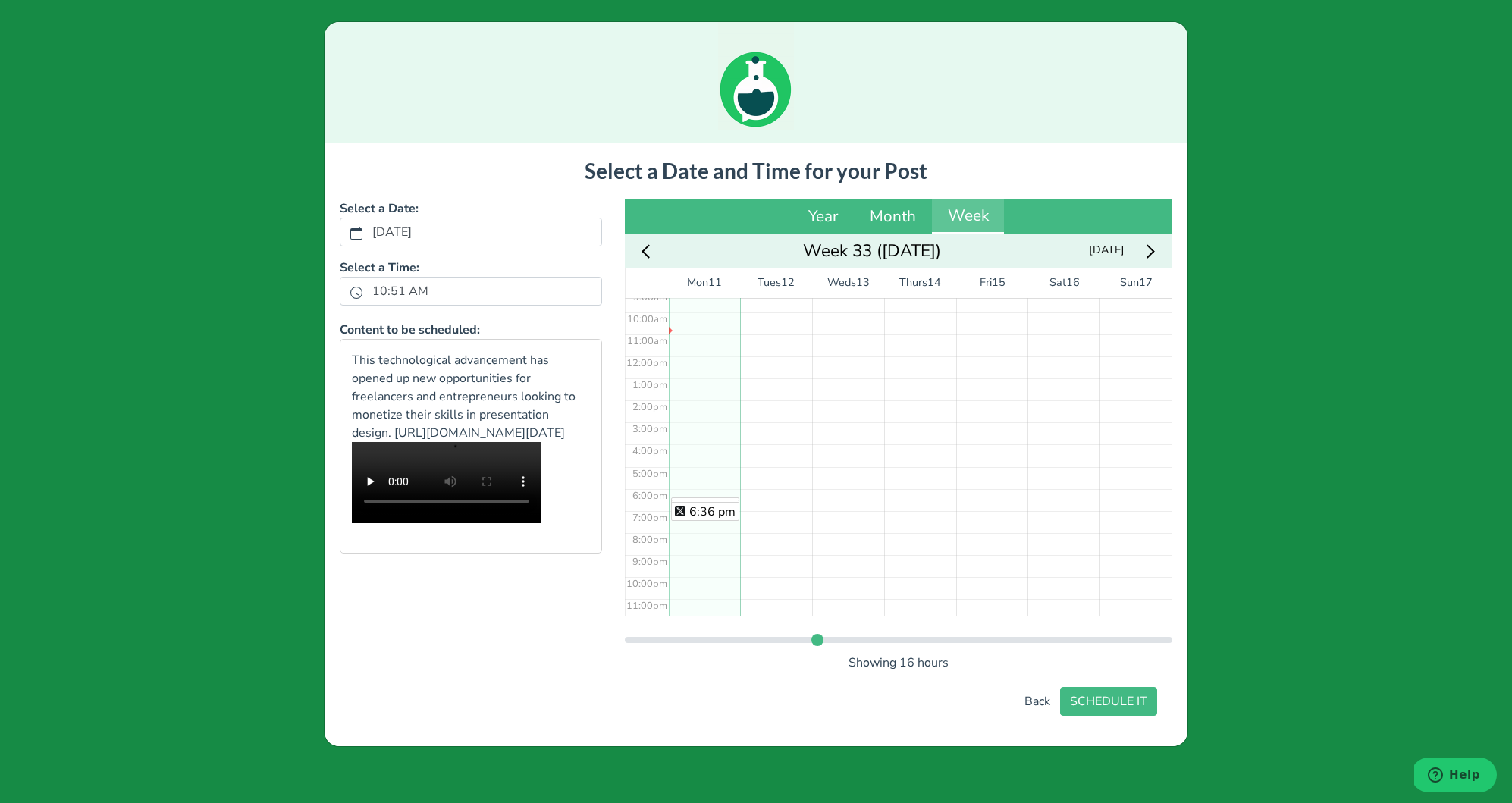
scroll to position [210, 0]
click at [691, 488] on div "6:24 pm 6:30 pm 6:36 pm" at bounding box center [705, 351] width 72 height 529
click at [1133, 694] on button "SCHEDULE IT" at bounding box center [1108, 701] width 97 height 29
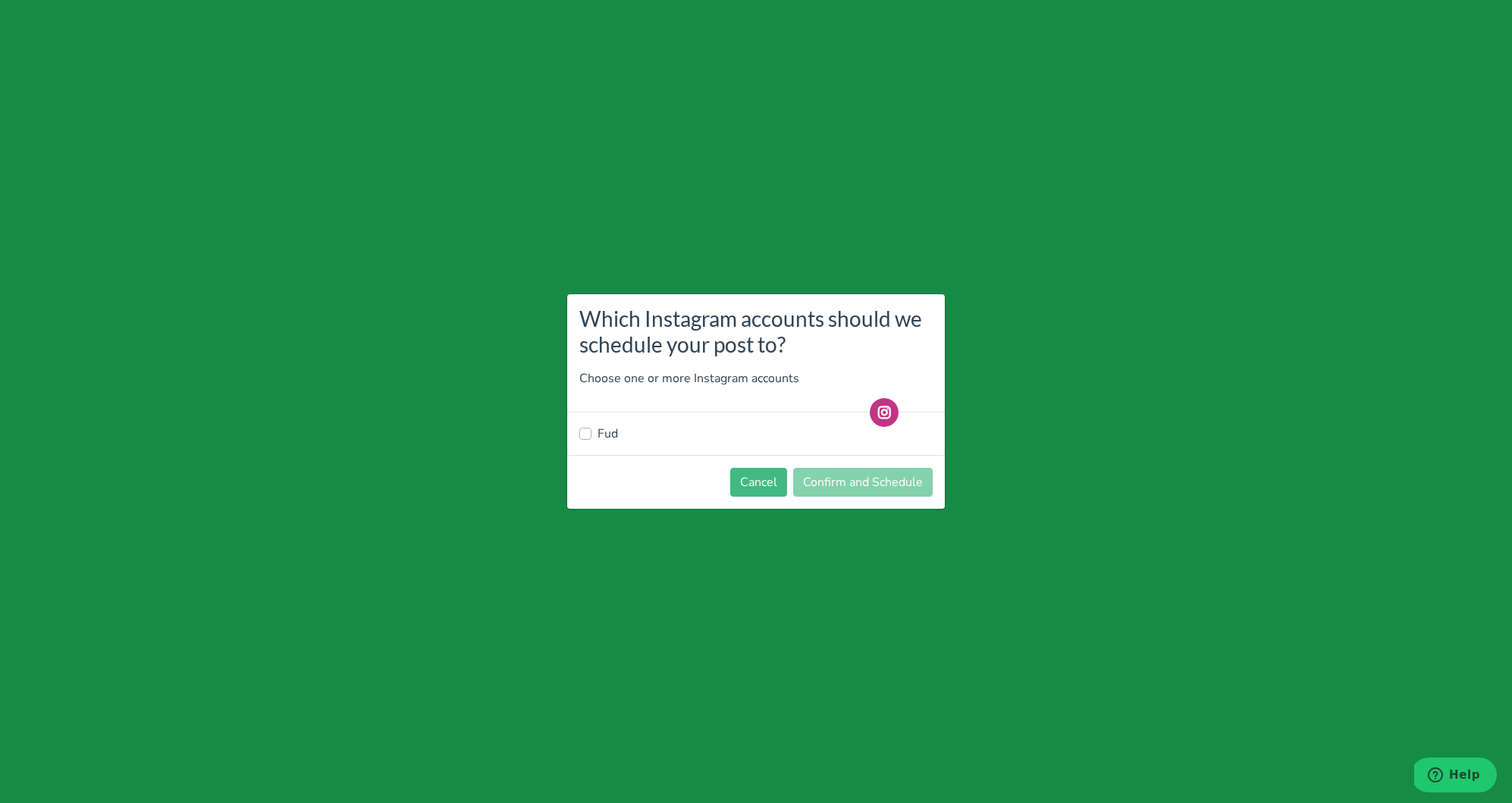
click at [618, 436] on div "Fud" at bounding box center [756, 434] width 353 height 18
click at [607, 431] on label "Fud" at bounding box center [608, 434] width 21 height 18
click at [592, 431] on input "Fud" at bounding box center [586, 432] width 12 height 15
checkbox input "true"
click at [825, 479] on button "Confirm and Schedule" at bounding box center [863, 482] width 140 height 29
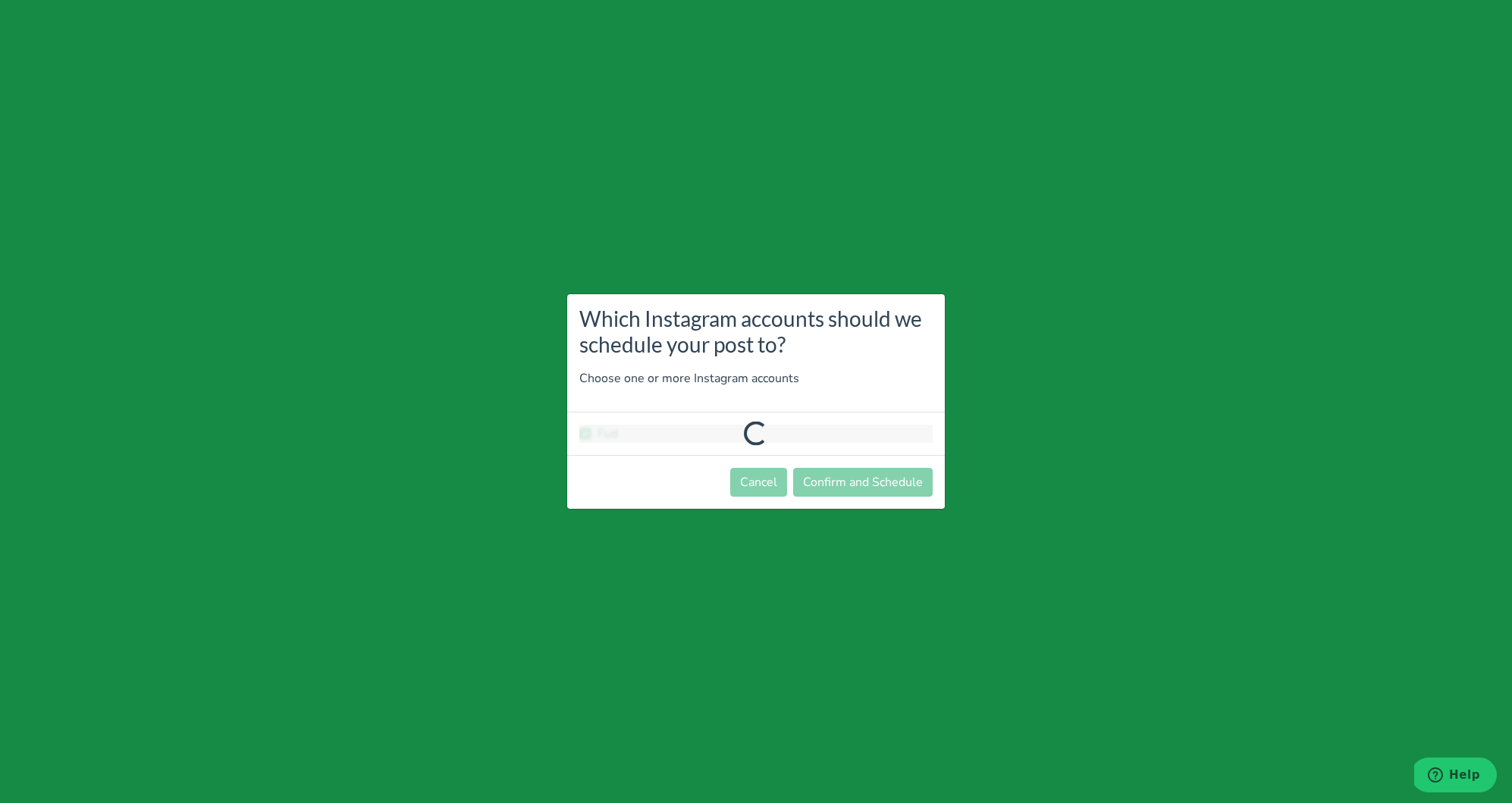
scroll to position [700, 0]
